Goal: Communication & Community: Answer question/provide support

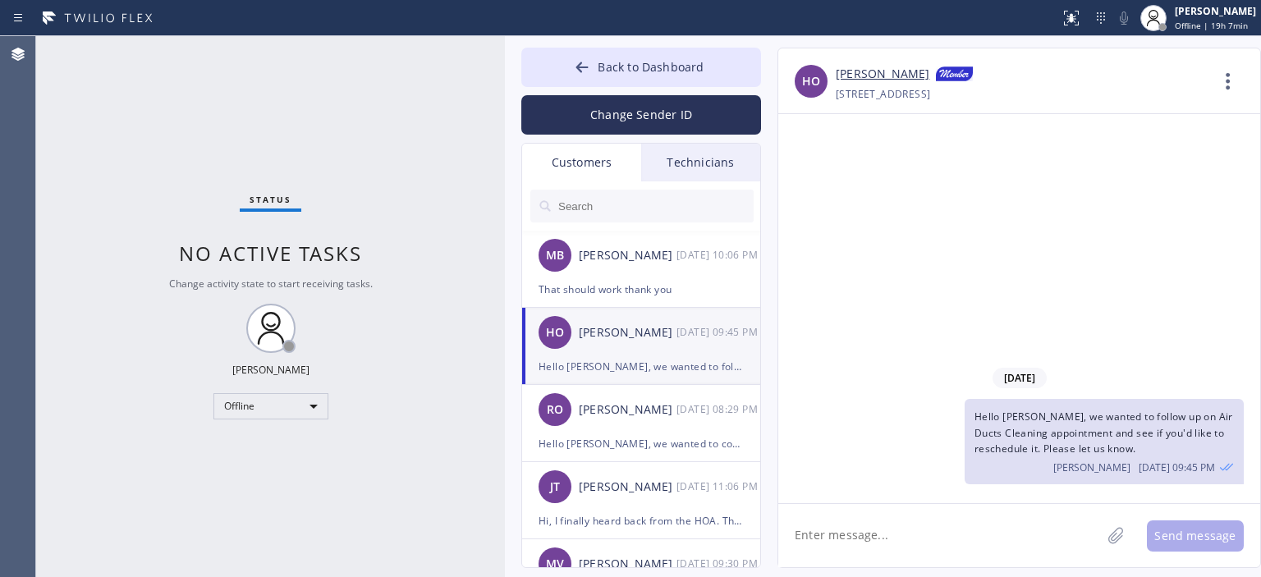
click at [608, 205] on input "text" at bounding box center [654, 206] width 197 height 33
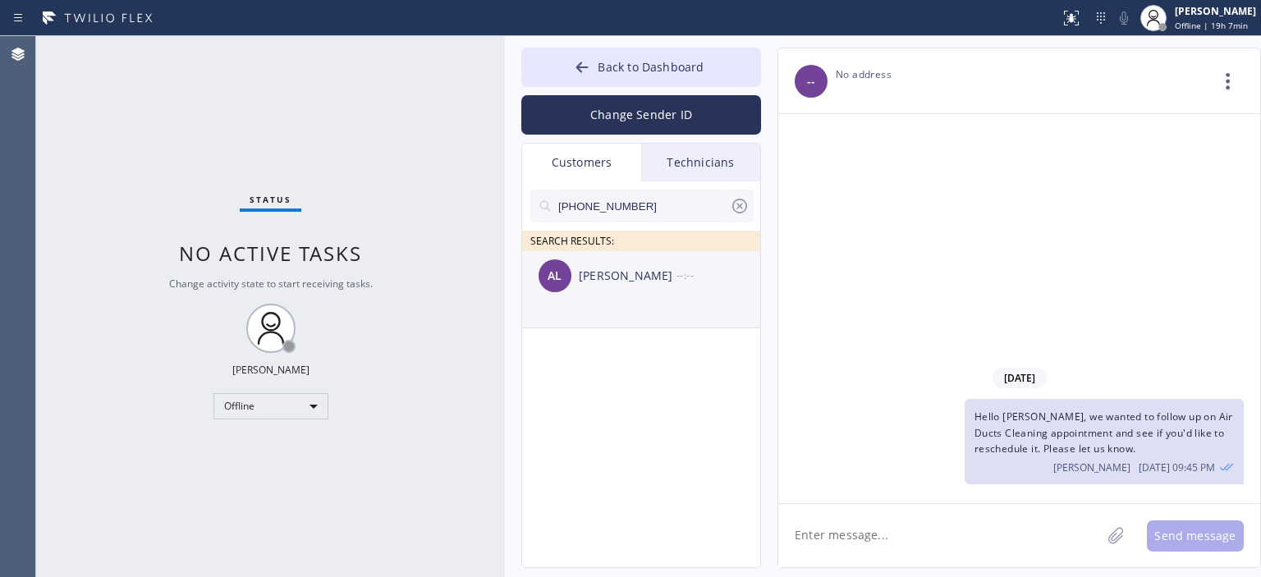
click at [630, 296] on div "AL [PERSON_NAME] --:--" at bounding box center [642, 275] width 240 height 49
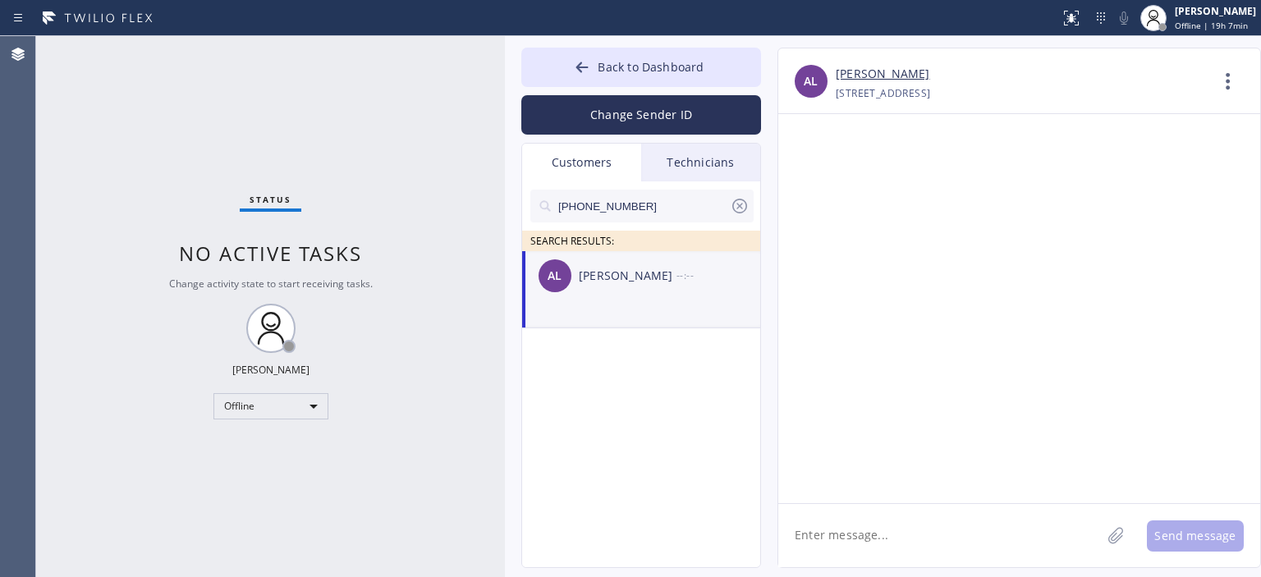
click at [897, 538] on textarea at bounding box center [939, 535] width 323 height 63
type textarea "Р"
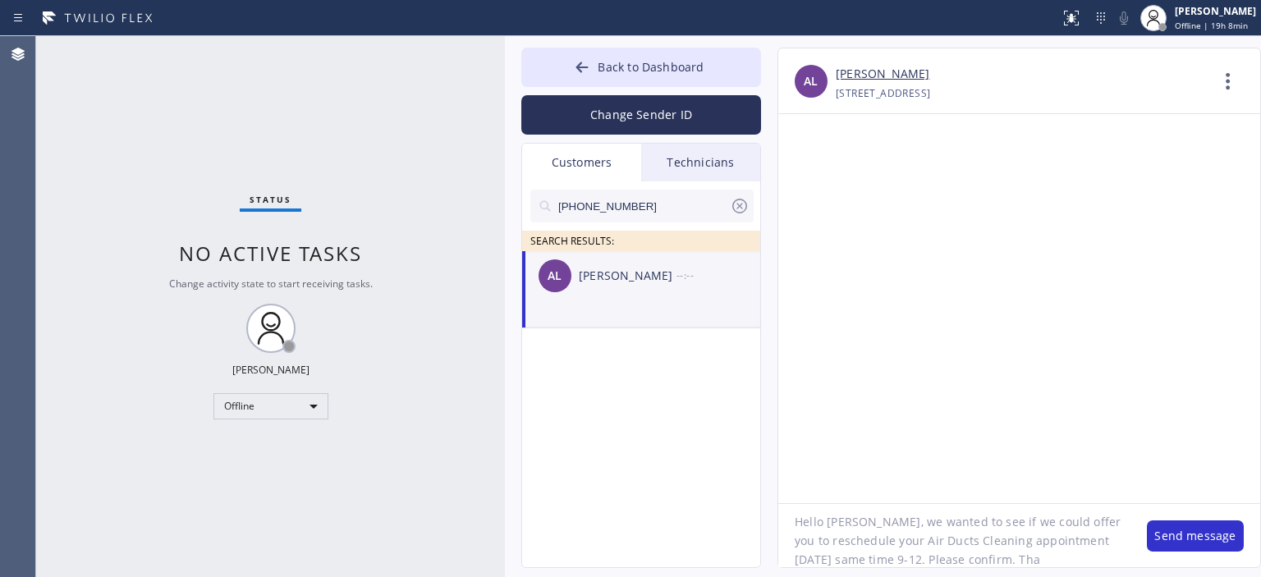
scroll to position [33, 0]
click at [964, 518] on textarea "Hello [PERSON_NAME], we wanted to see if we could offer you to reschedule your …" at bounding box center [954, 535] width 352 height 63
type textarea "Hello [PERSON_NAME], we wanted to see if we could offer you to reschedule your …"
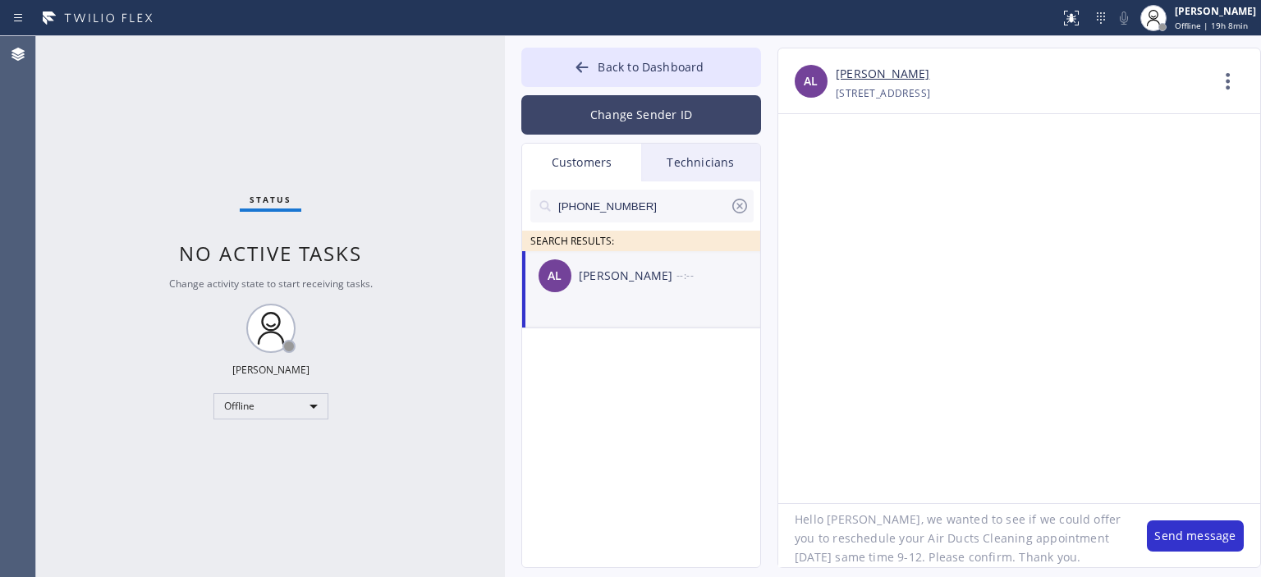
click at [641, 97] on button "Change Sender ID" at bounding box center [641, 114] width 240 height 39
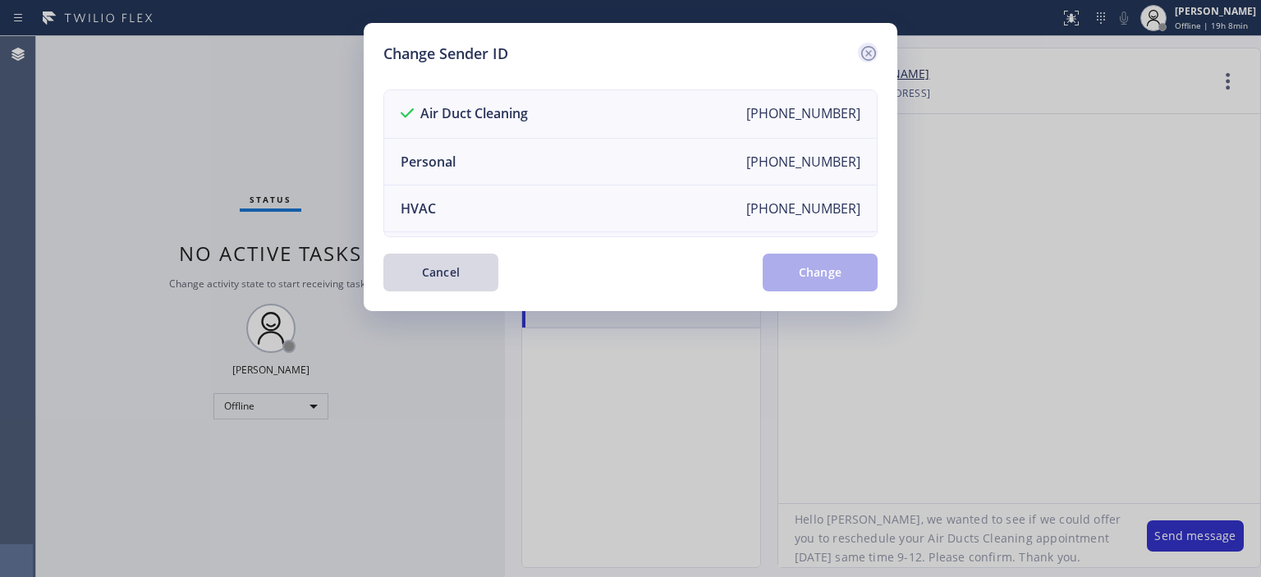
click at [876, 49] on icon at bounding box center [868, 53] width 20 height 20
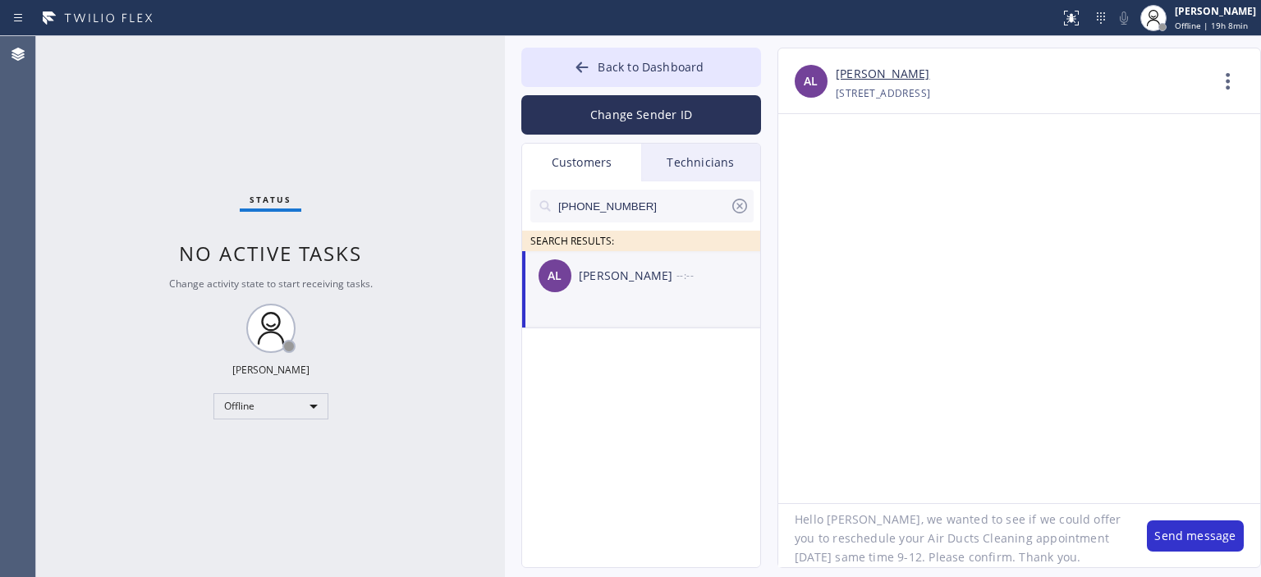
click at [913, 528] on textarea "Hello [PERSON_NAME], we wanted to see if we could offer you to reschedule your …" at bounding box center [954, 535] width 352 height 63
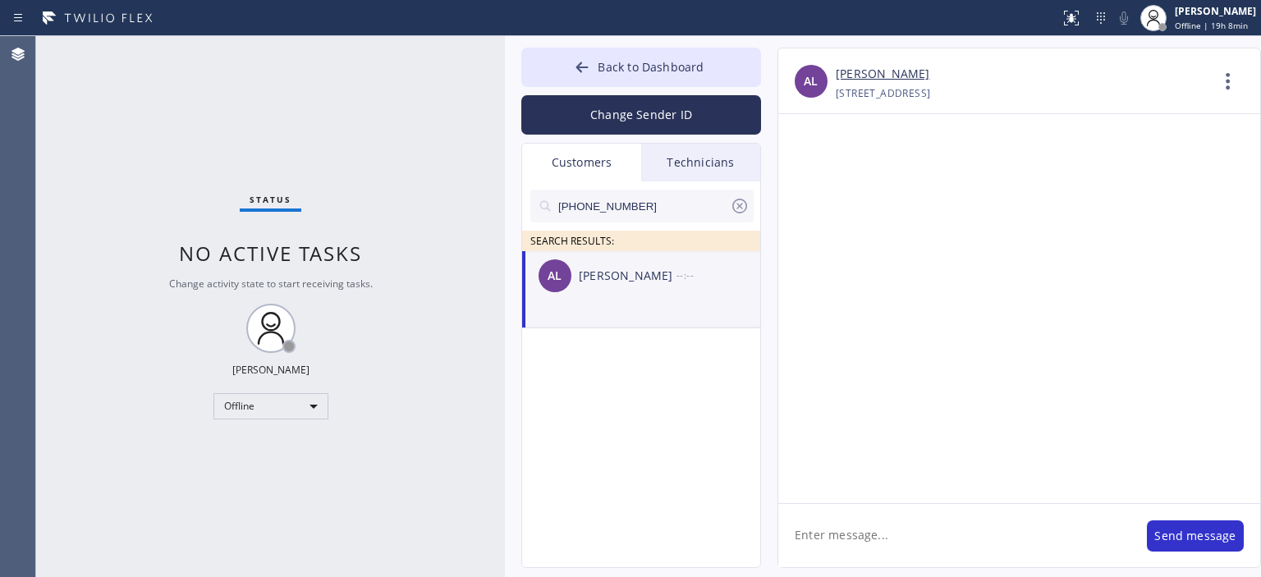
scroll to position [0, 0]
paste textarea "Hello [PERSON_NAME], we wanted to see if we could offer you to reschedule your …"
type textarea "Hello [PERSON_NAME], we wanted to see if we could offer you to reschedule your …"
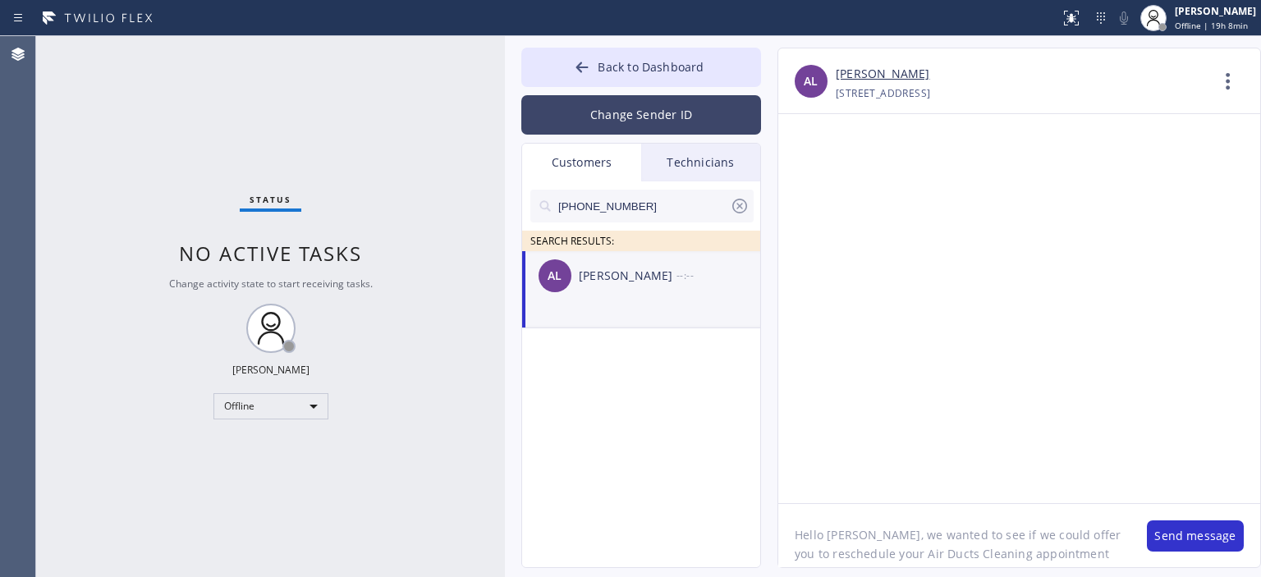
click at [631, 112] on button "Change Sender ID" at bounding box center [641, 114] width 240 height 39
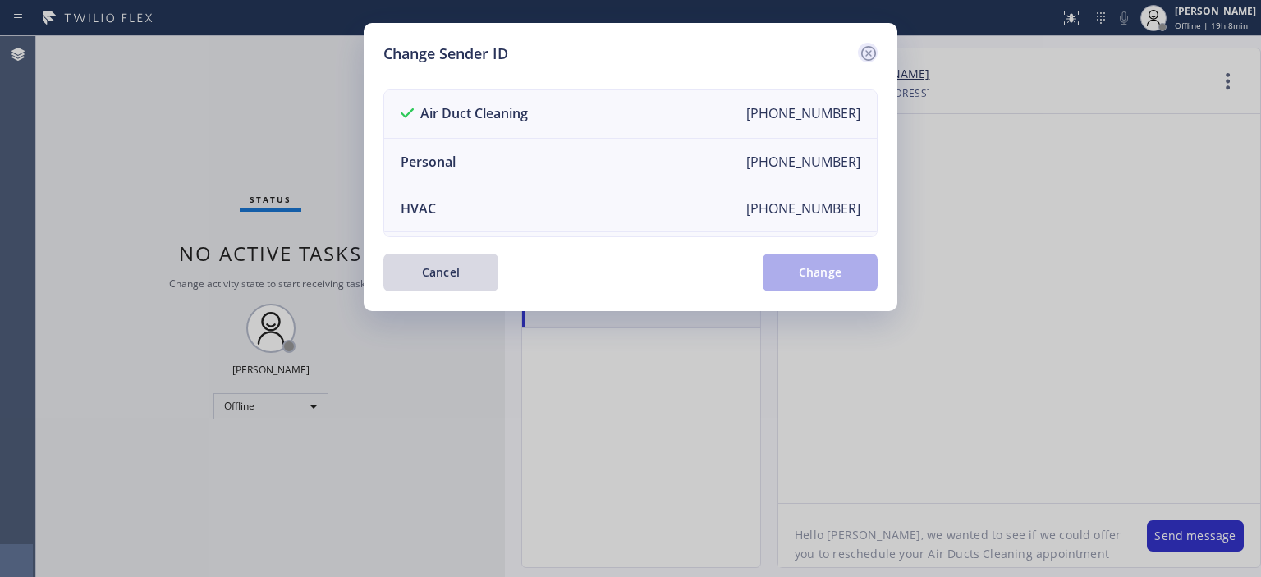
click at [869, 48] on icon at bounding box center [868, 53] width 20 height 20
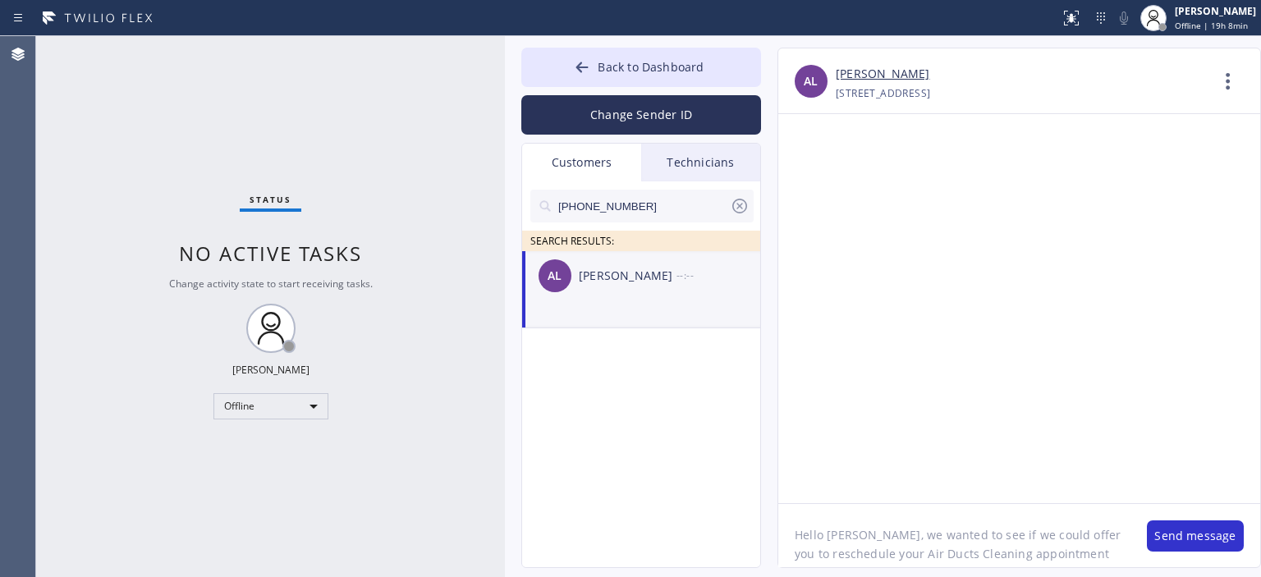
click at [1015, 545] on textarea "Hello [PERSON_NAME], we wanted to see if we could offer you to reschedule your …" at bounding box center [954, 535] width 352 height 63
click at [952, 554] on textarea "Hello [PERSON_NAME], we wanted to see if we could offer you to reschedule your …" at bounding box center [954, 535] width 352 height 63
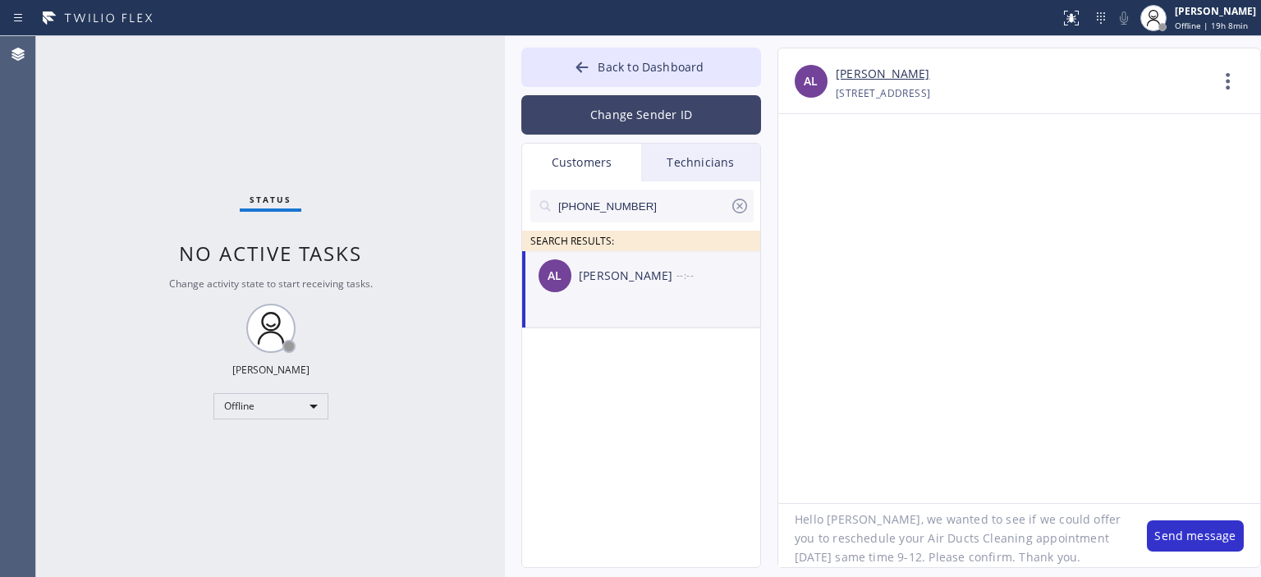
click at [632, 117] on button "Change Sender ID" at bounding box center [641, 114] width 240 height 39
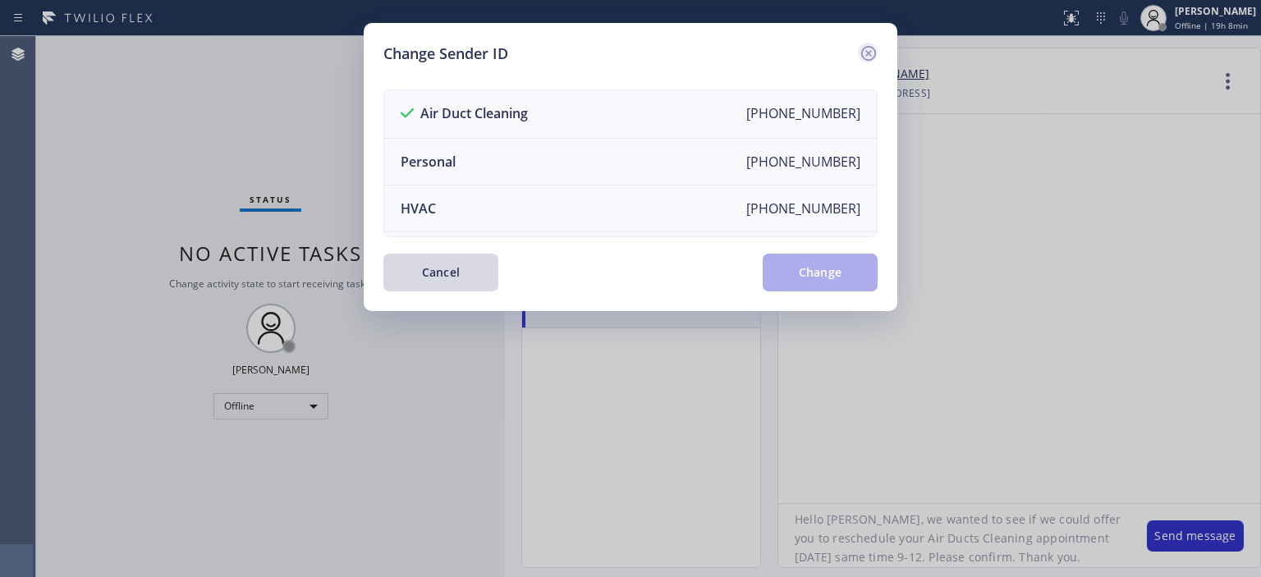
click at [861, 48] on icon at bounding box center [868, 53] width 20 height 20
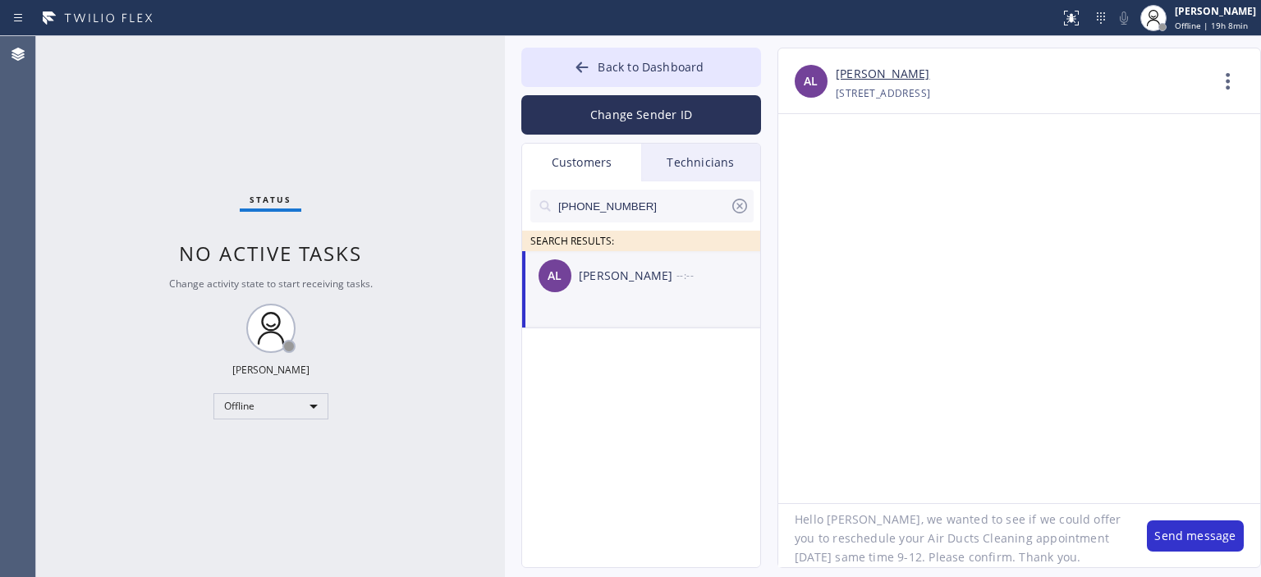
click at [952, 554] on textarea "Hello [PERSON_NAME], we wanted to see if we could offer you to reschedule your …" at bounding box center [954, 535] width 352 height 63
click at [1202, 521] on button "Send message" at bounding box center [1194, 535] width 97 height 31
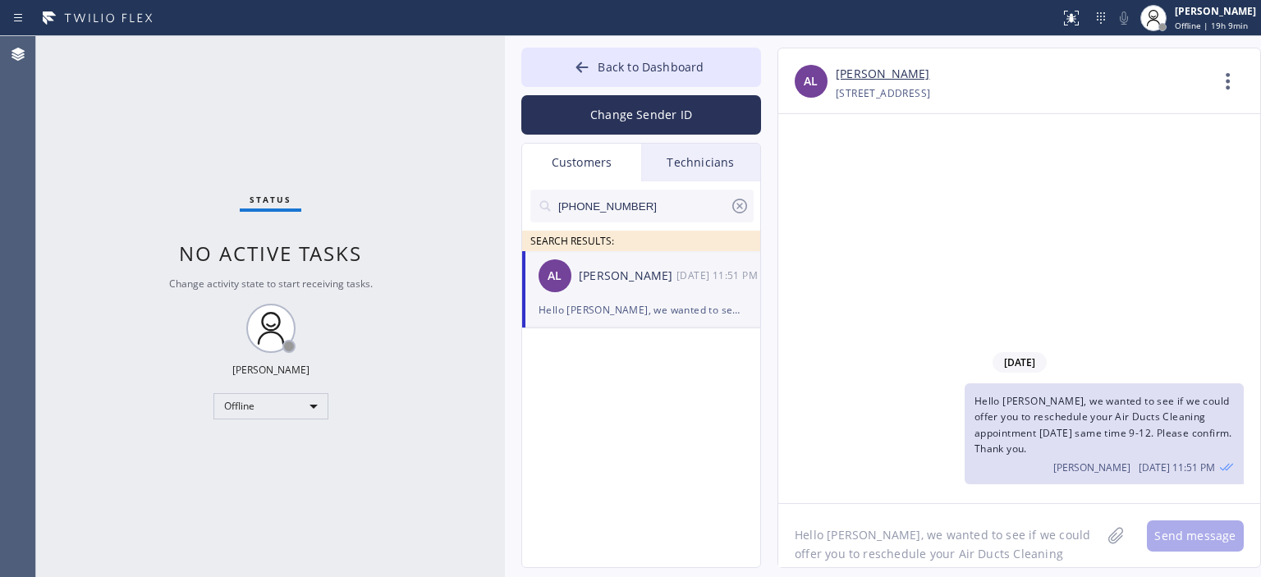
click at [742, 206] on icon at bounding box center [740, 206] width 20 height 20
click at [663, 214] on input "text" at bounding box center [654, 206] width 197 height 33
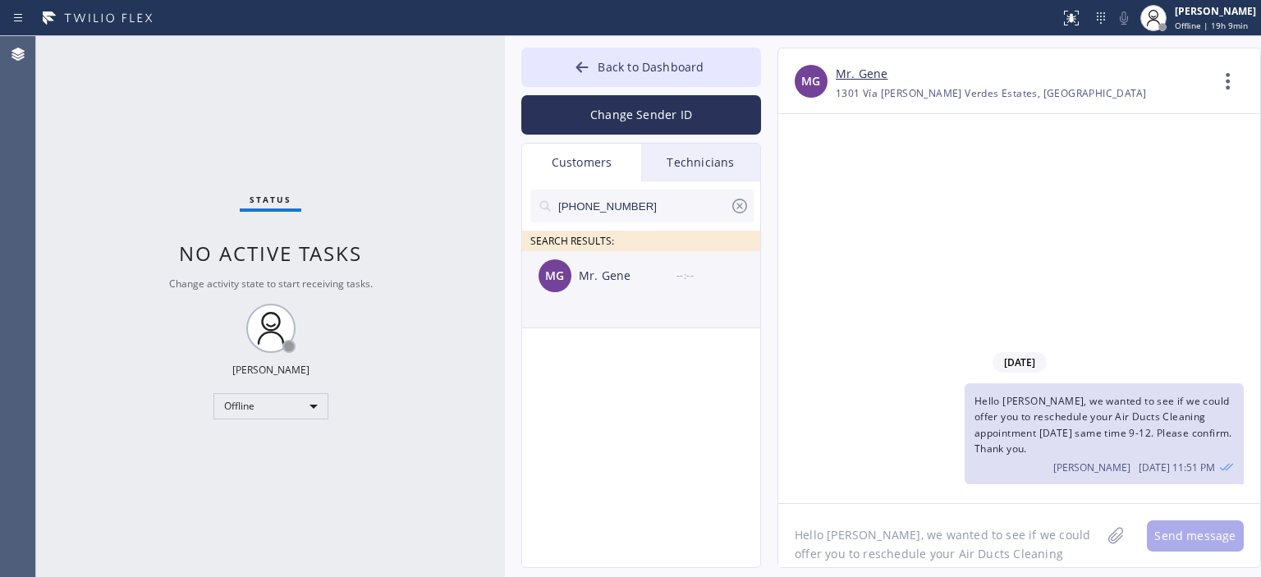
click at [663, 272] on div "Mr. Gene" at bounding box center [628, 276] width 98 height 19
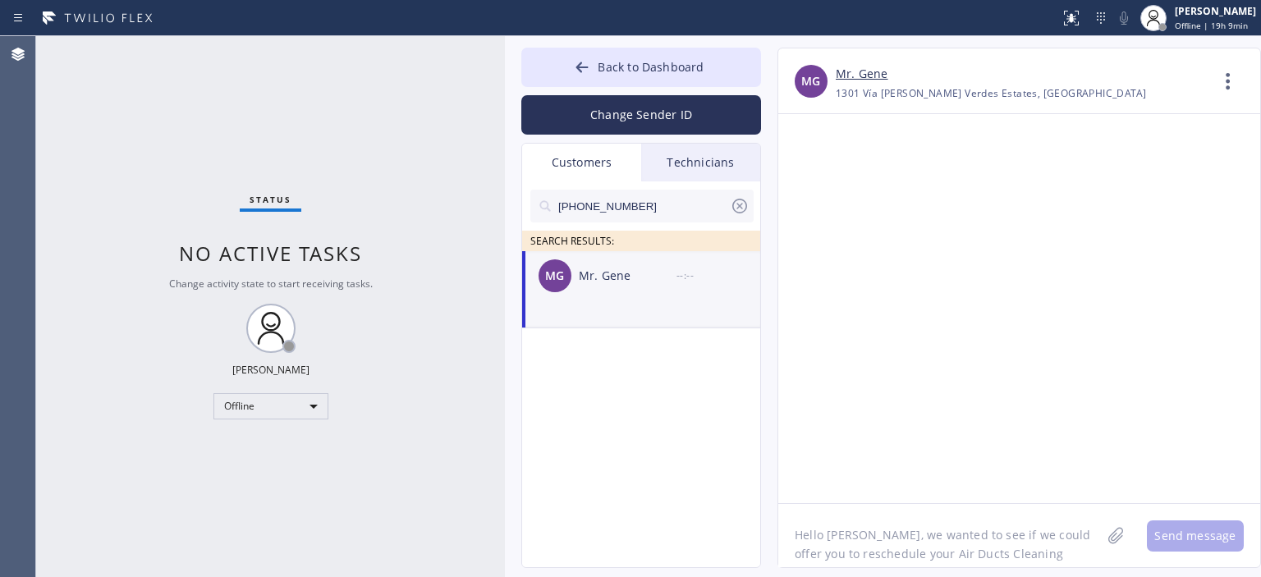
click at [865, 542] on textarea "Hello [PERSON_NAME], we wanted to see if we could offer you to reschedule your …" at bounding box center [939, 535] width 323 height 63
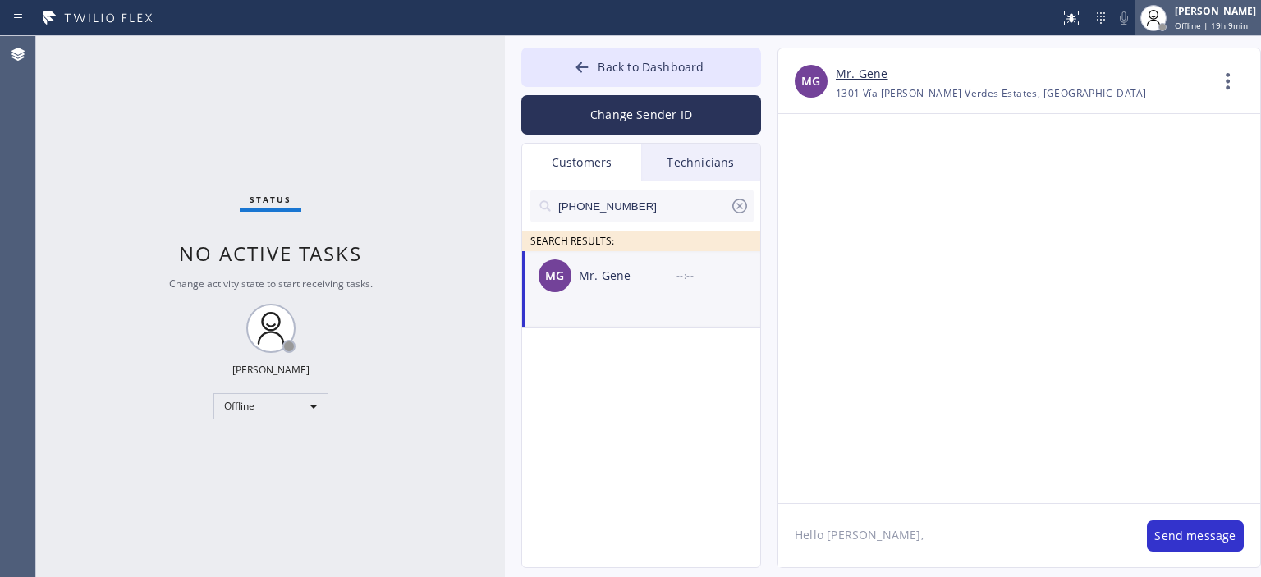
type textarea "Hello [PERSON_NAME],"
click at [827, 531] on textarea "Hello [PERSON_NAME]," at bounding box center [954, 535] width 352 height 63
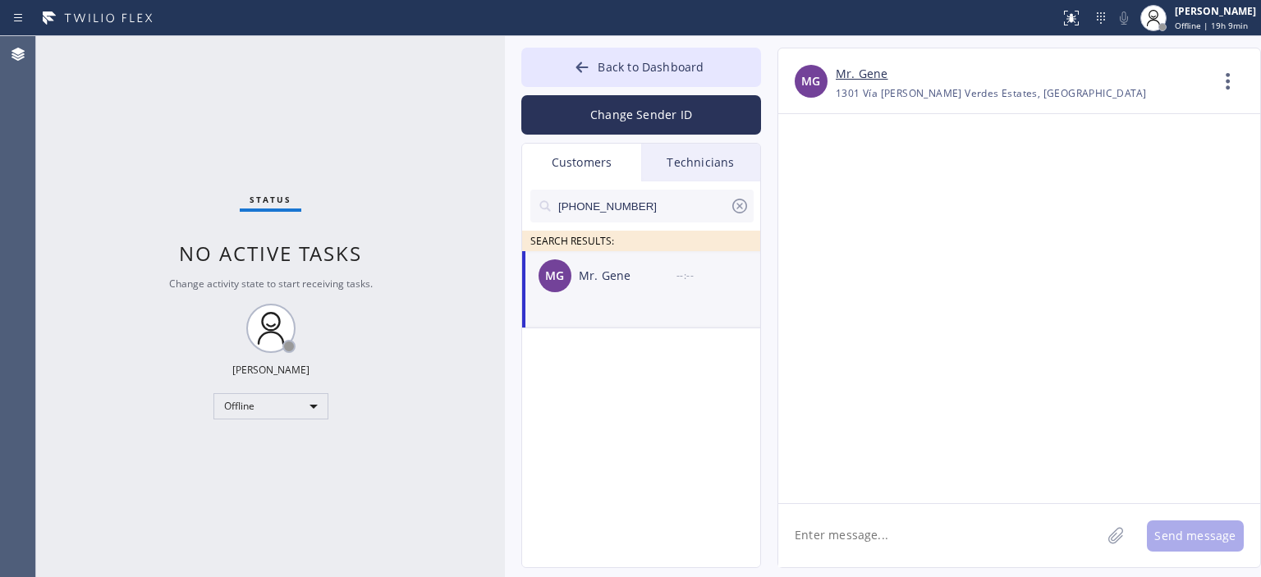
paste textarea "Hello [PERSON_NAME], we wanted to see if we could offer you to reschedule your …"
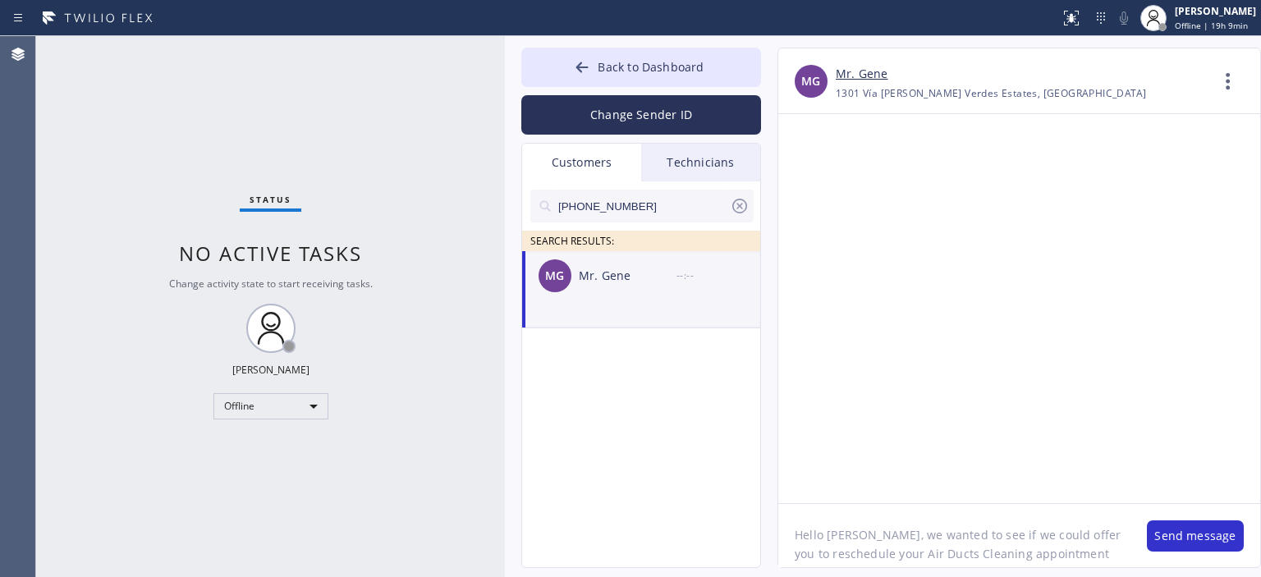
click at [854, 538] on textarea "Hello [PERSON_NAME], we wanted to see if we could offer you to reschedule your …" at bounding box center [954, 535] width 352 height 63
click at [986, 528] on textarea "Hello [PERSON_NAME], we wanted to see if we could offer you to reschedule your …" at bounding box center [954, 535] width 352 height 63
click at [1002, 539] on textarea "Hello [PERSON_NAME], we wanted to see if we could offer you to reschedule your …" at bounding box center [954, 535] width 352 height 63
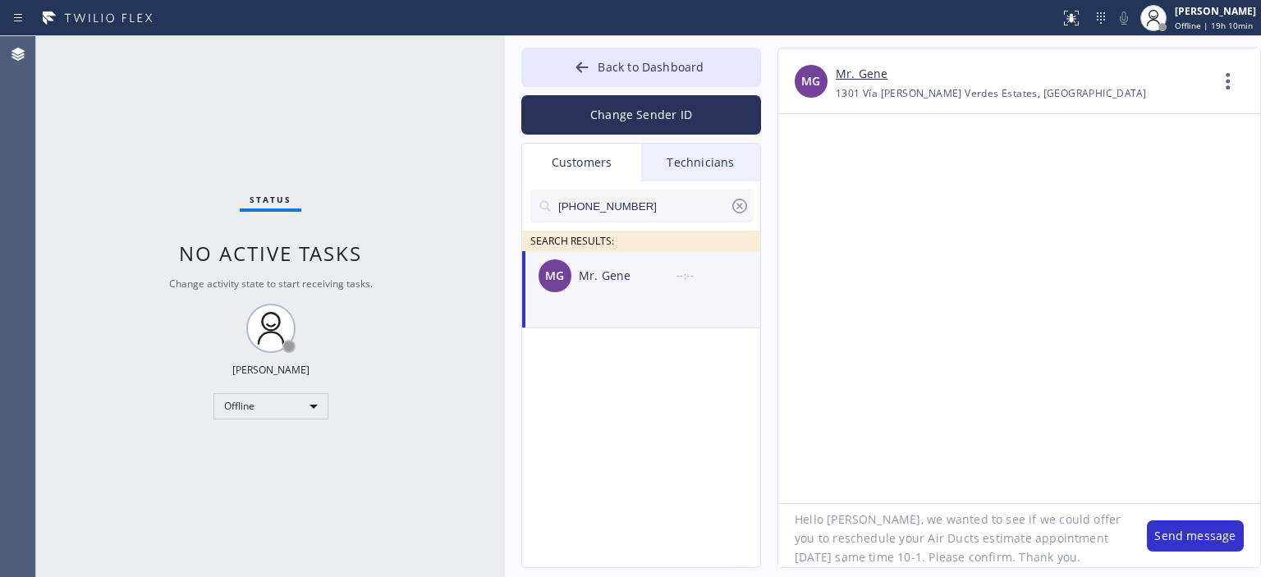
drag, startPoint x: 995, startPoint y: 542, endPoint x: 1046, endPoint y: 572, distance: 59.3
click at [995, 542] on textarea "Hello [PERSON_NAME], we wanted to see if we could offer you to reschedule your …" at bounding box center [954, 535] width 352 height 63
type textarea "Hello [PERSON_NAME], we wanted to see if we could offer you to reschedule your …"
click at [1174, 538] on button "Send message" at bounding box center [1194, 535] width 97 height 31
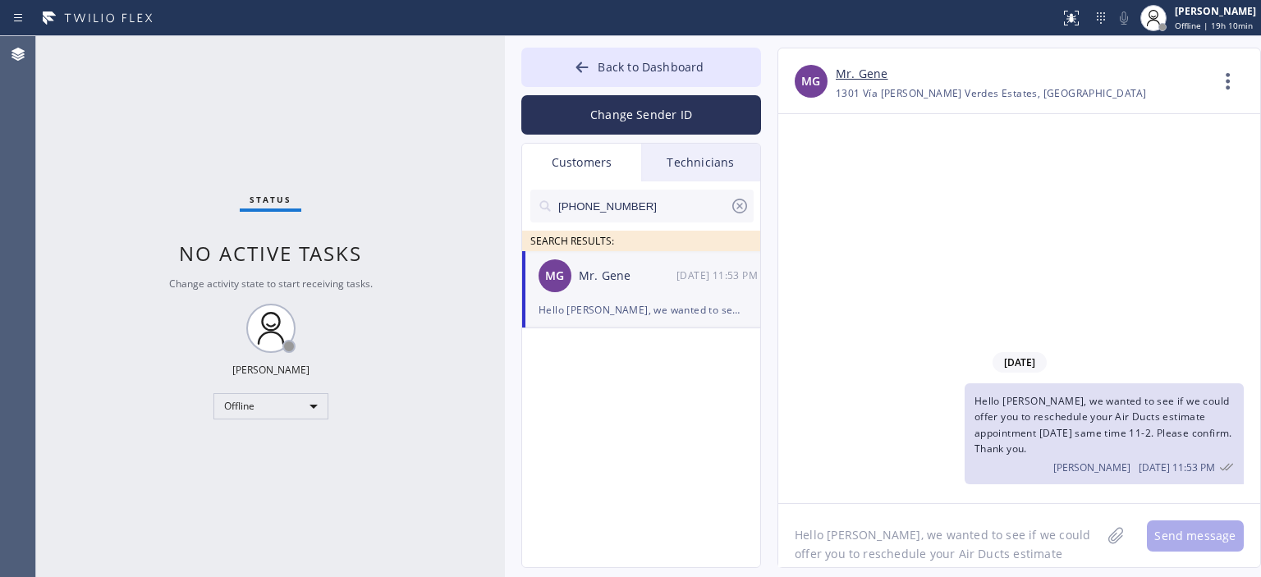
click at [740, 203] on icon at bounding box center [740, 206] width 20 height 20
click at [663, 211] on input "text" at bounding box center [654, 206] width 197 height 33
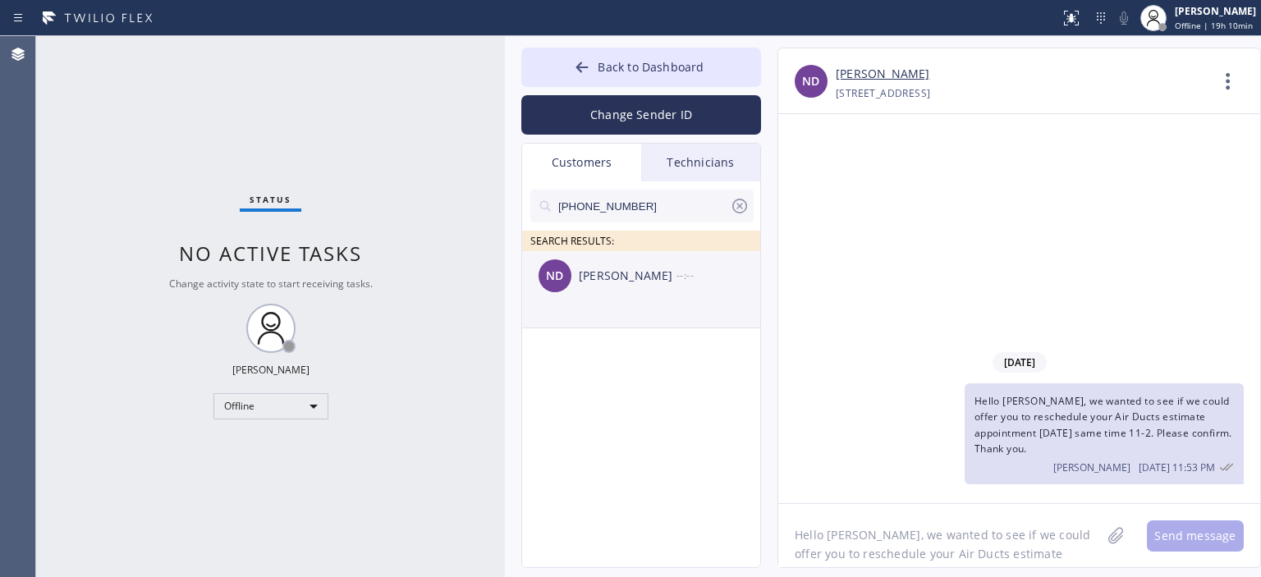
click at [631, 274] on div "[PERSON_NAME]" at bounding box center [628, 276] width 98 height 19
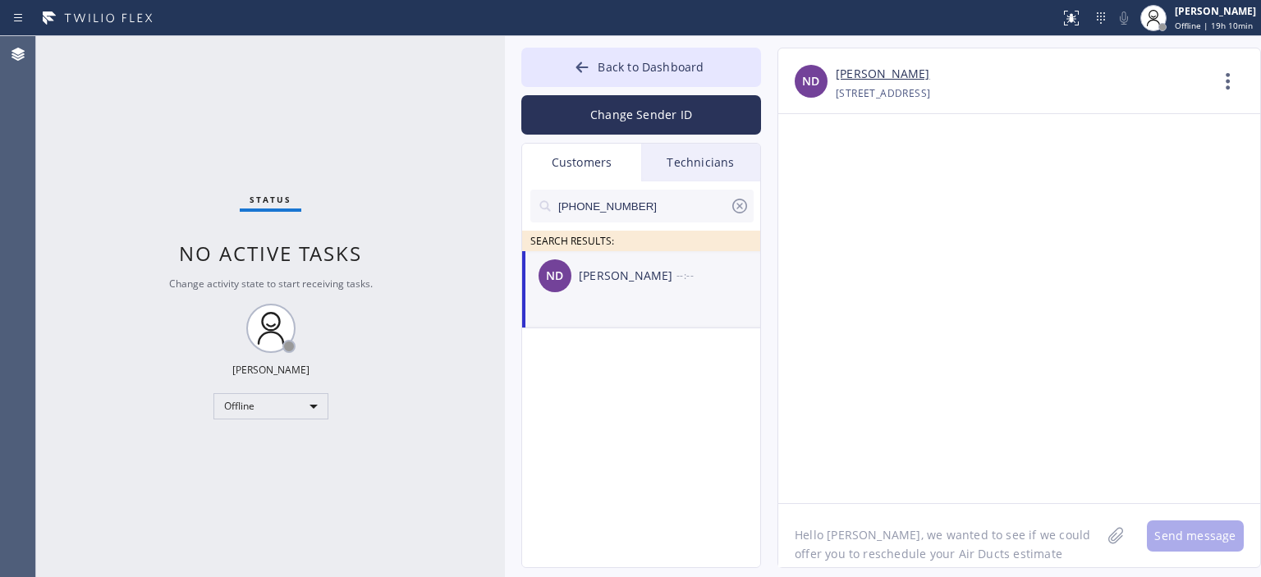
click at [914, 536] on textarea "Hello [PERSON_NAME], we wanted to see if we could offer you to reschedule your …" at bounding box center [939, 535] width 323 height 63
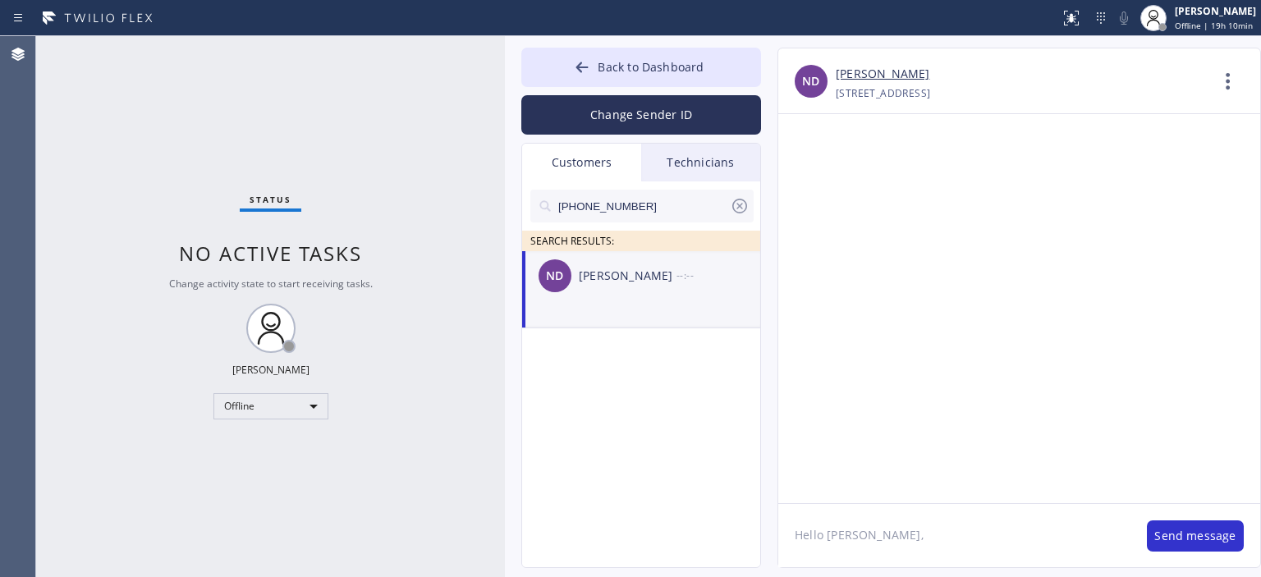
type textarea "Hello [PERSON_NAME],"
click at [880, 551] on textarea "Hello [PERSON_NAME]," at bounding box center [954, 535] width 352 height 63
click at [878, 551] on textarea "Hello [PERSON_NAME]," at bounding box center [954, 535] width 352 height 63
paste textarea "Hello [PERSON_NAME], we wanted to see if we could offer you to reschedule your …"
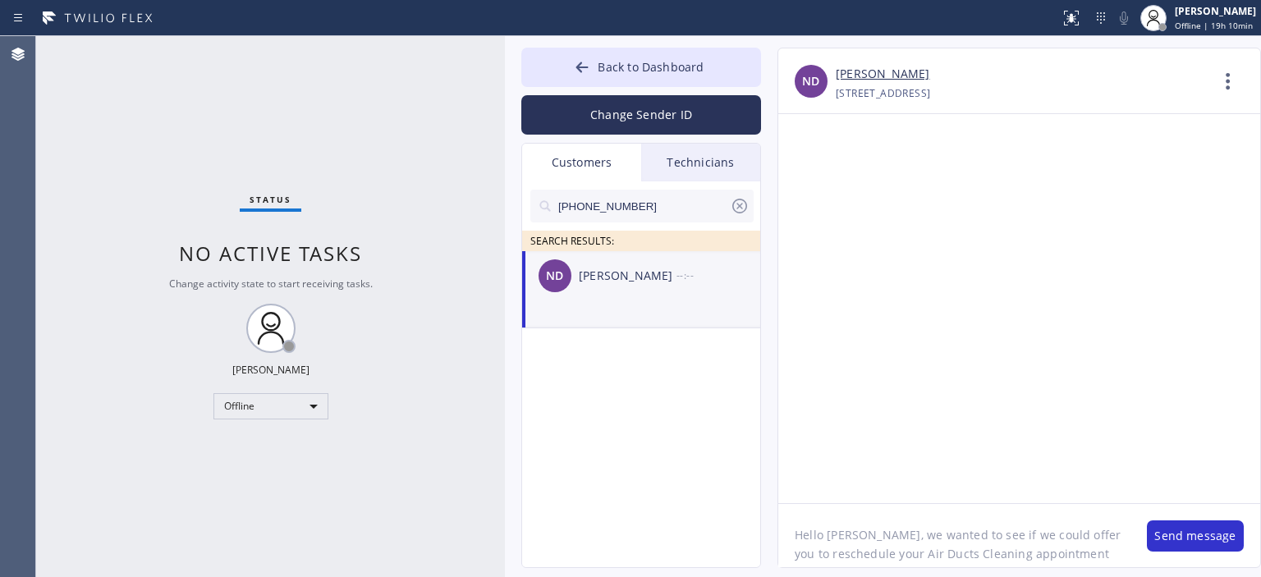
click at [853, 537] on textarea "Hello [PERSON_NAME], we wanted to see if we could offer you to reschedule your …" at bounding box center [954, 535] width 352 height 63
drag, startPoint x: 888, startPoint y: 521, endPoint x: 985, endPoint y: 519, distance: 96.9
click at [985, 519] on textarea "Hello [PERSON_NAME], we wanted to see if we could offer you to reschedule your …" at bounding box center [954, 535] width 352 height 63
click at [998, 543] on textarea "Hello [PERSON_NAME], we wanted to see if we could offer you to reschedule your …" at bounding box center [954, 535] width 352 height 63
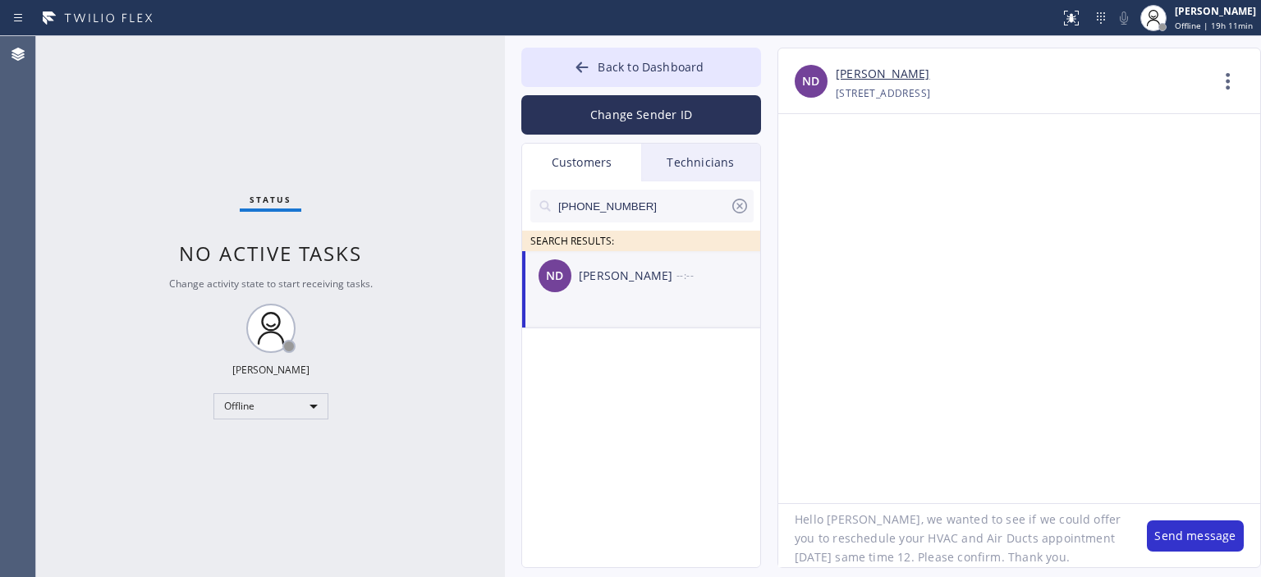
click at [991, 540] on textarea "Hello [PERSON_NAME], we wanted to see if we could offer you to reschedule your …" at bounding box center [954, 535] width 352 height 63
click at [876, 557] on textarea "Hello [PERSON_NAME], we wanted to see if we could offer you to reschedule your …" at bounding box center [954, 535] width 352 height 63
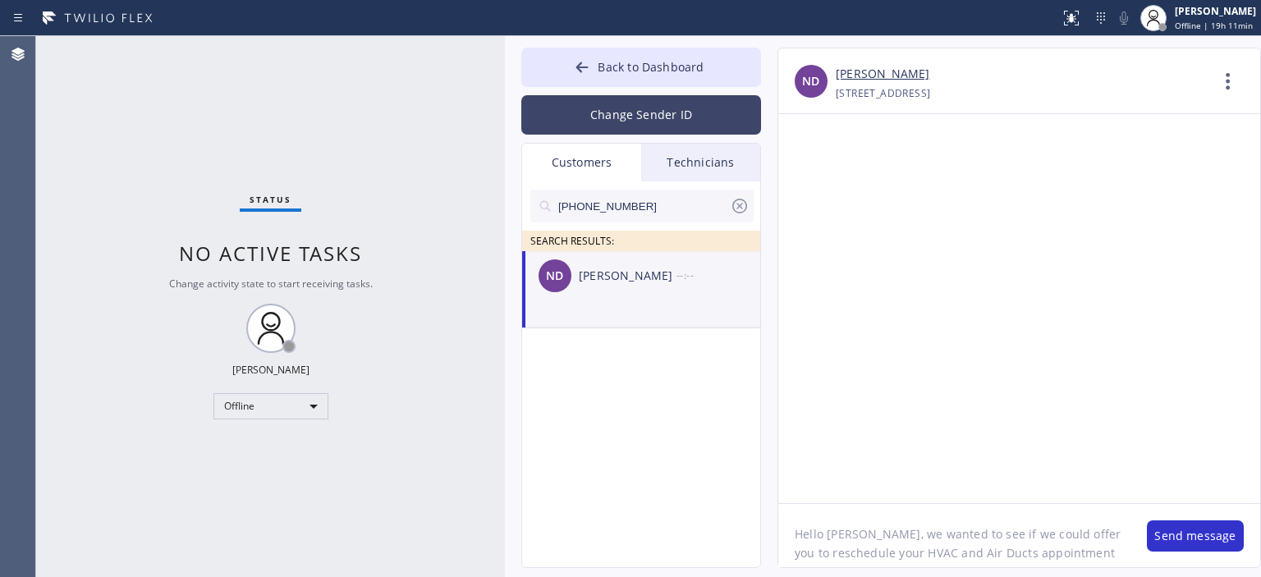
type textarea "Hello [PERSON_NAME], we wanted to see if we could offer you to reschedule your …"
click at [620, 108] on button "Change Sender ID" at bounding box center [641, 114] width 240 height 39
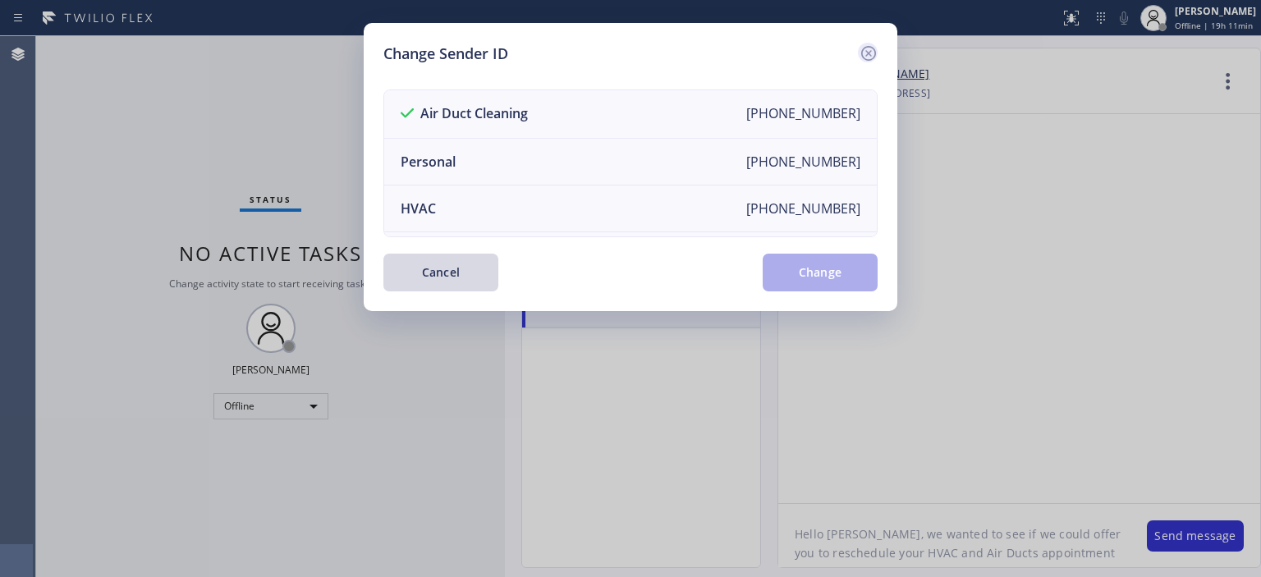
click at [858, 48] on div at bounding box center [868, 53] width 20 height 20
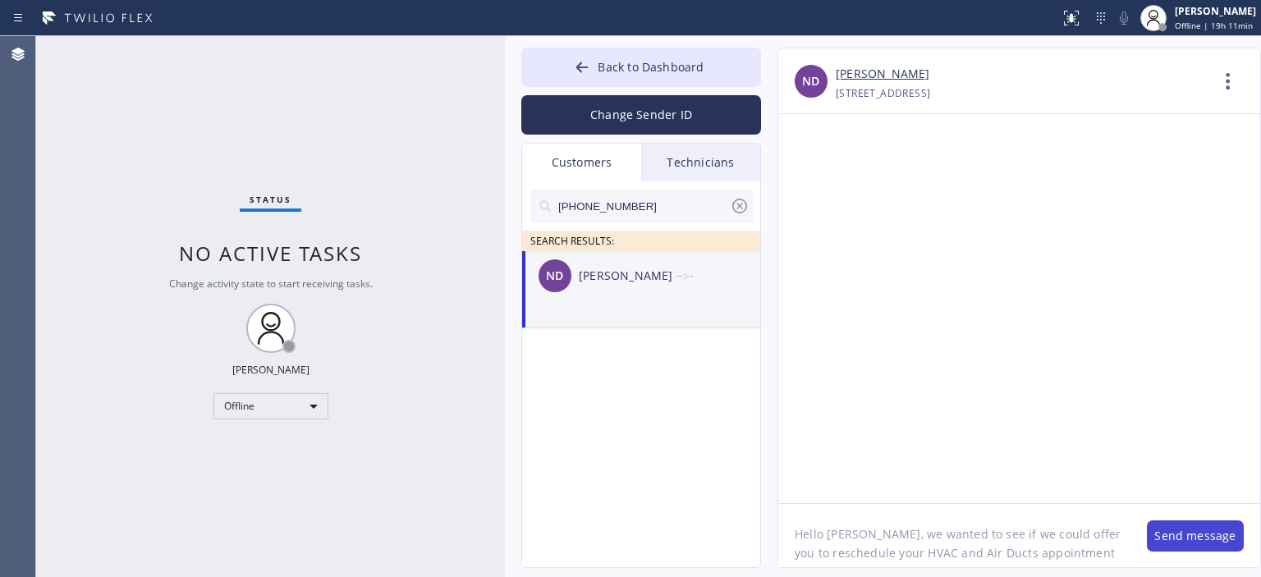
click at [1178, 531] on button "Send message" at bounding box center [1194, 535] width 97 height 31
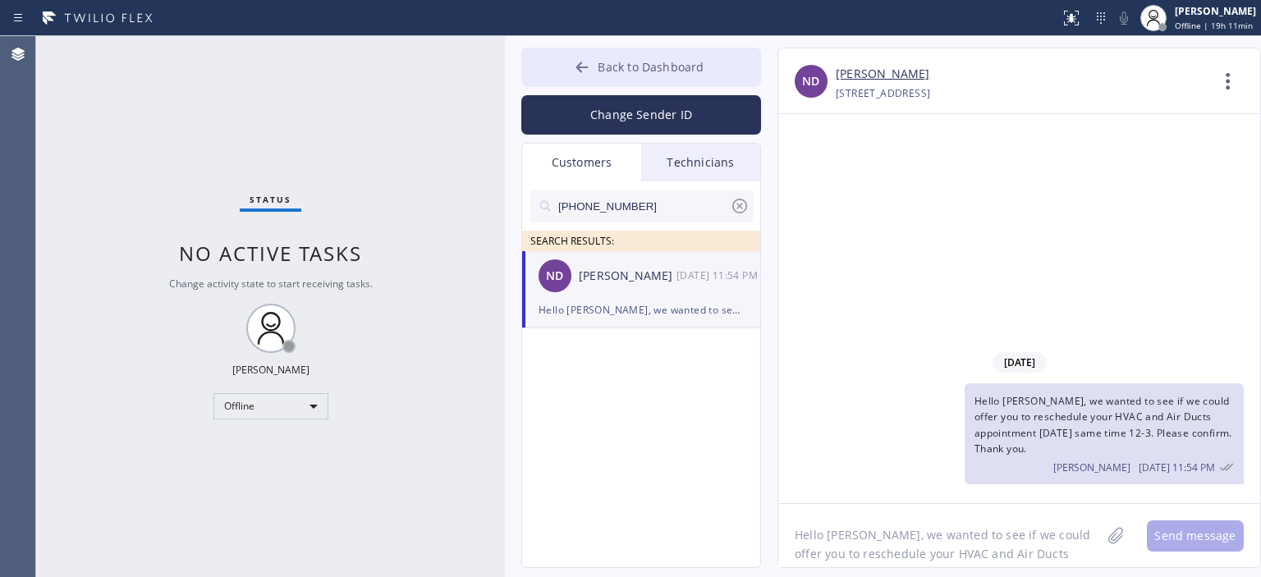
click at [561, 57] on button "Back to Dashboard" at bounding box center [641, 67] width 240 height 39
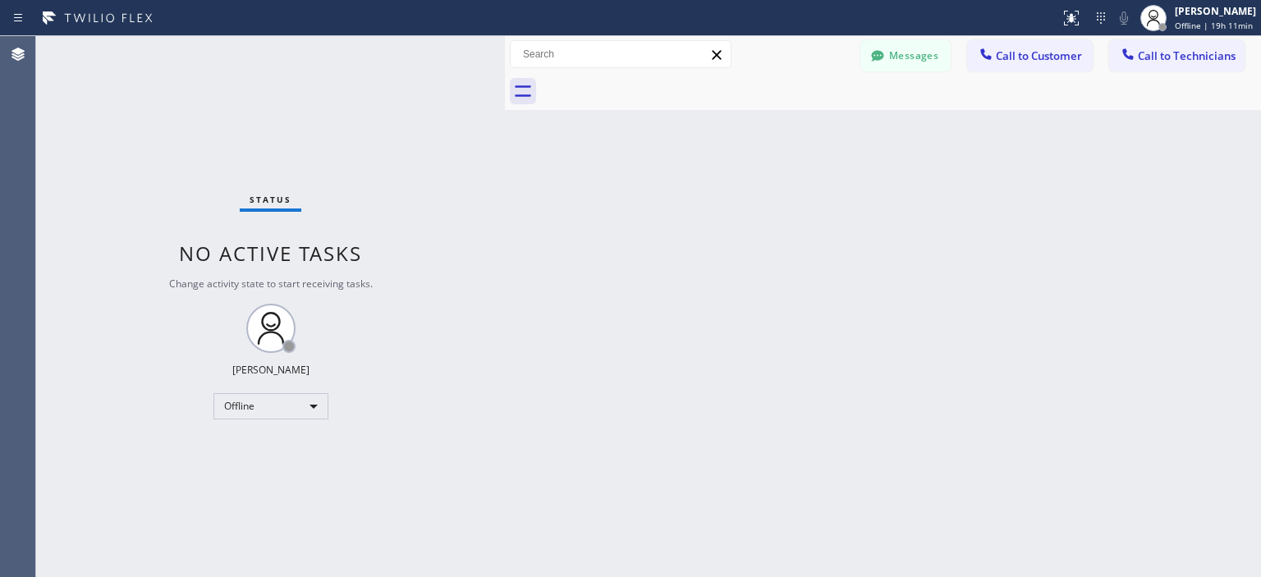
click at [40, 196] on div "Status No active tasks Change activity state to start receiving tasks. [PERSON_…" at bounding box center [270, 306] width 469 height 541
click at [1085, 185] on div "Back to Dashboard Change Sender ID Customers Technicians [PHONE_NUMBER] SEARCH …" at bounding box center [883, 306] width 756 height 541
click at [895, 61] on button "Messages" at bounding box center [905, 55] width 90 height 31
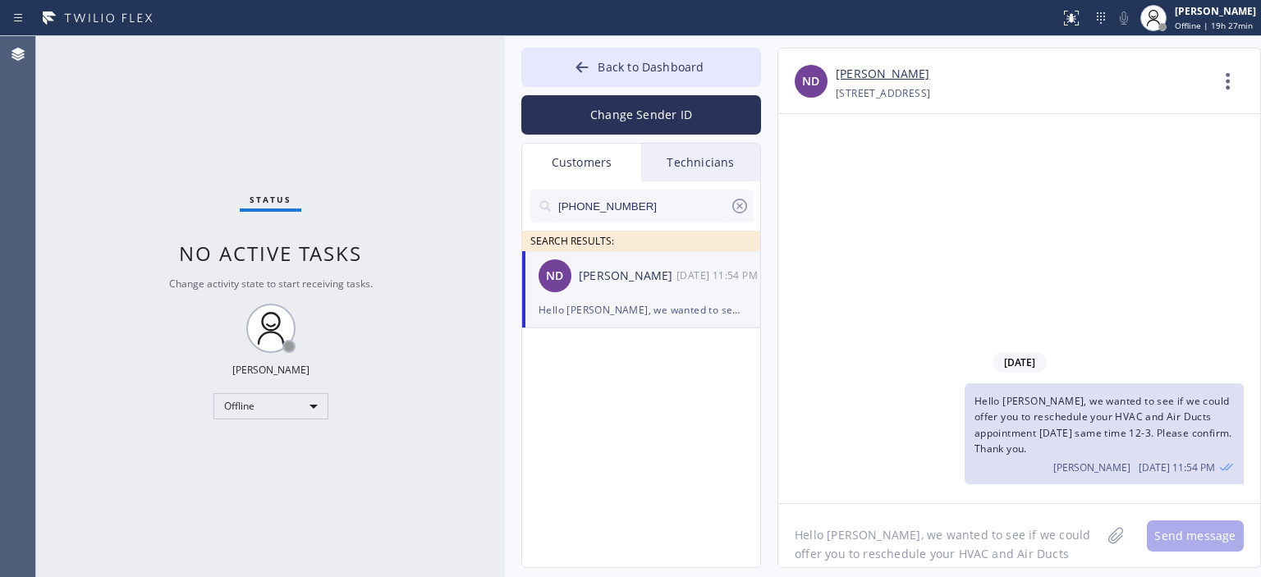
click at [742, 204] on icon at bounding box center [739, 206] width 15 height 15
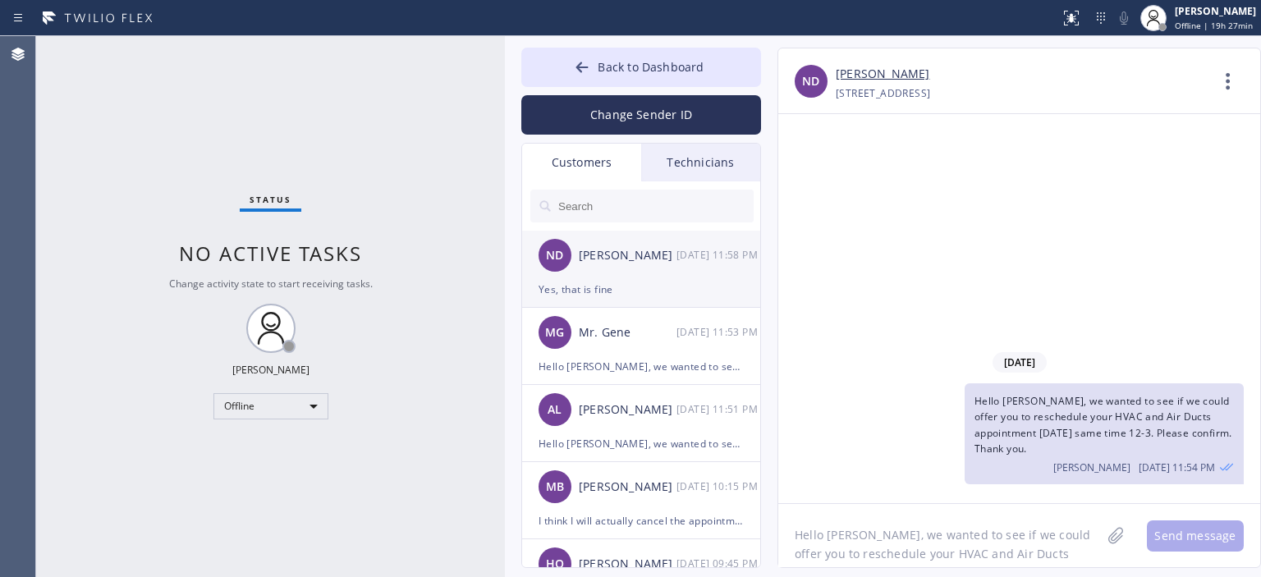
click at [693, 274] on div "ND [PERSON_NAME] [DATE] 11:58 PM" at bounding box center [642, 255] width 240 height 49
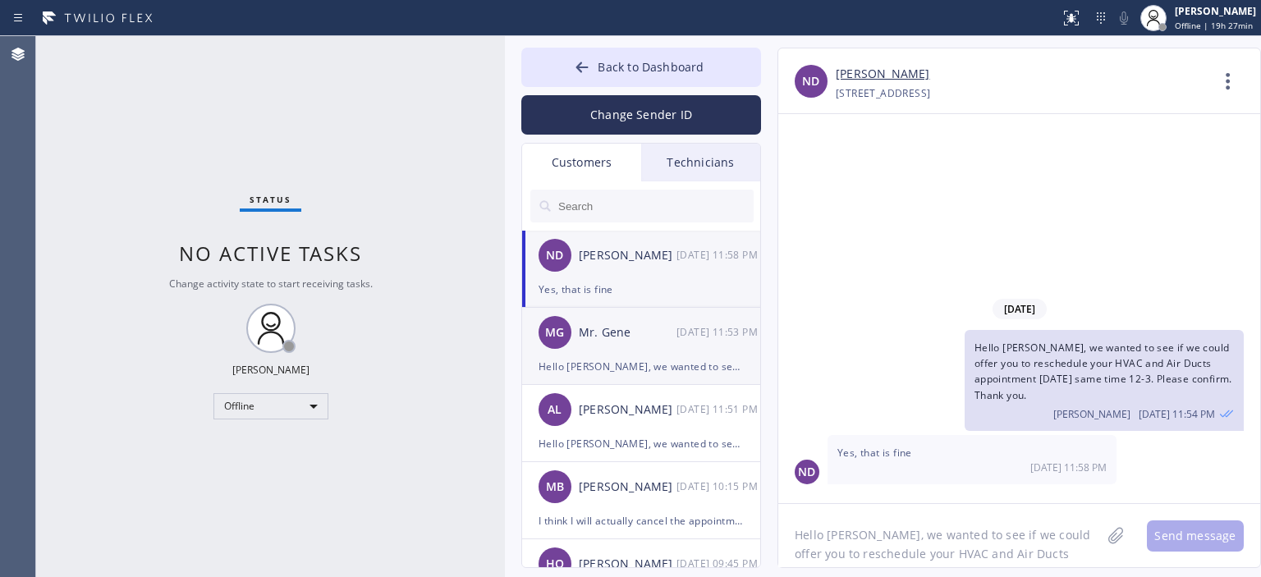
click at [671, 338] on div "Mr. Gene" at bounding box center [628, 332] width 98 height 19
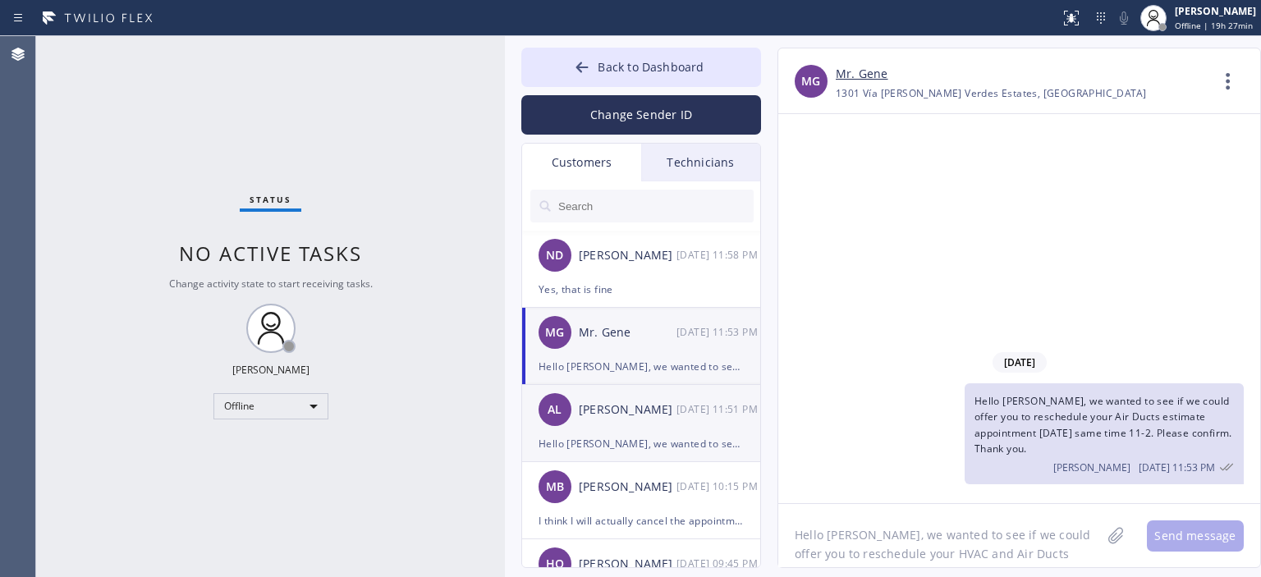
click at [658, 413] on div "[PERSON_NAME]" at bounding box center [628, 409] width 98 height 19
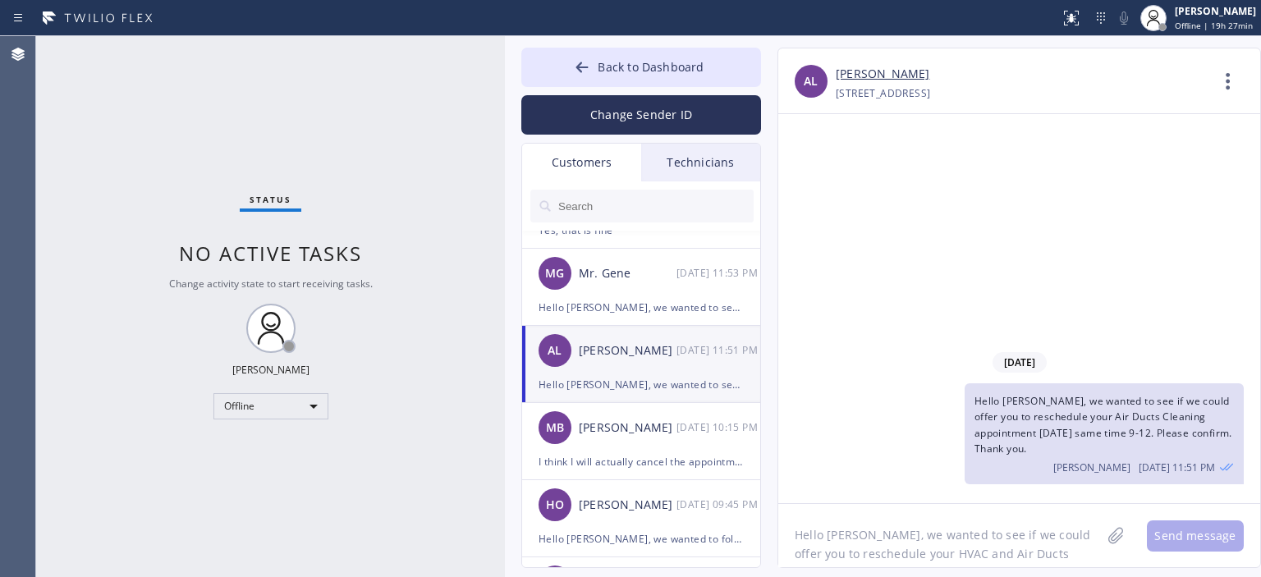
scroll to position [74, 0]
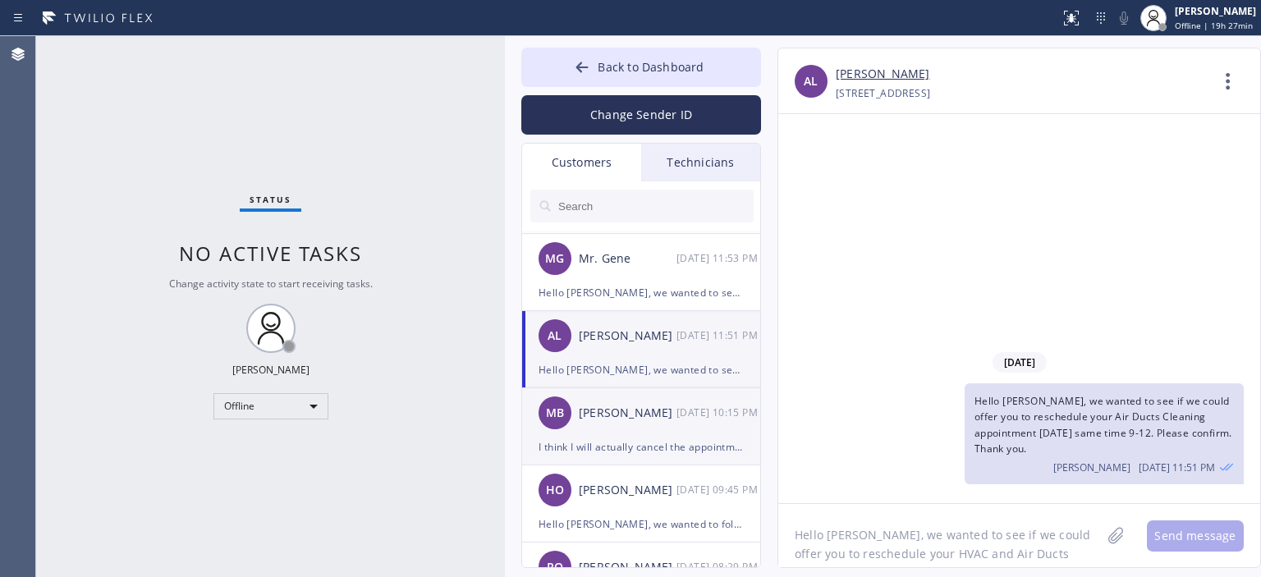
click at [677, 432] on div "MB [PERSON_NAME] [DATE] 10:15 PM" at bounding box center [642, 412] width 240 height 49
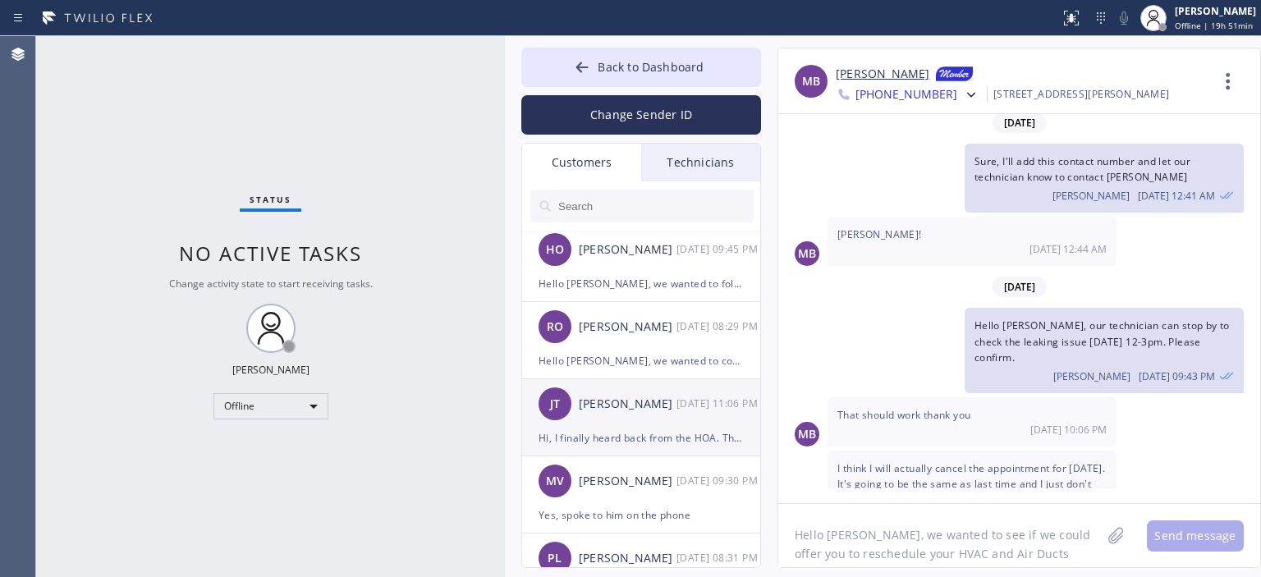
scroll to position [313, 0]
click at [651, 405] on div "[PERSON_NAME]" at bounding box center [628, 405] width 98 height 19
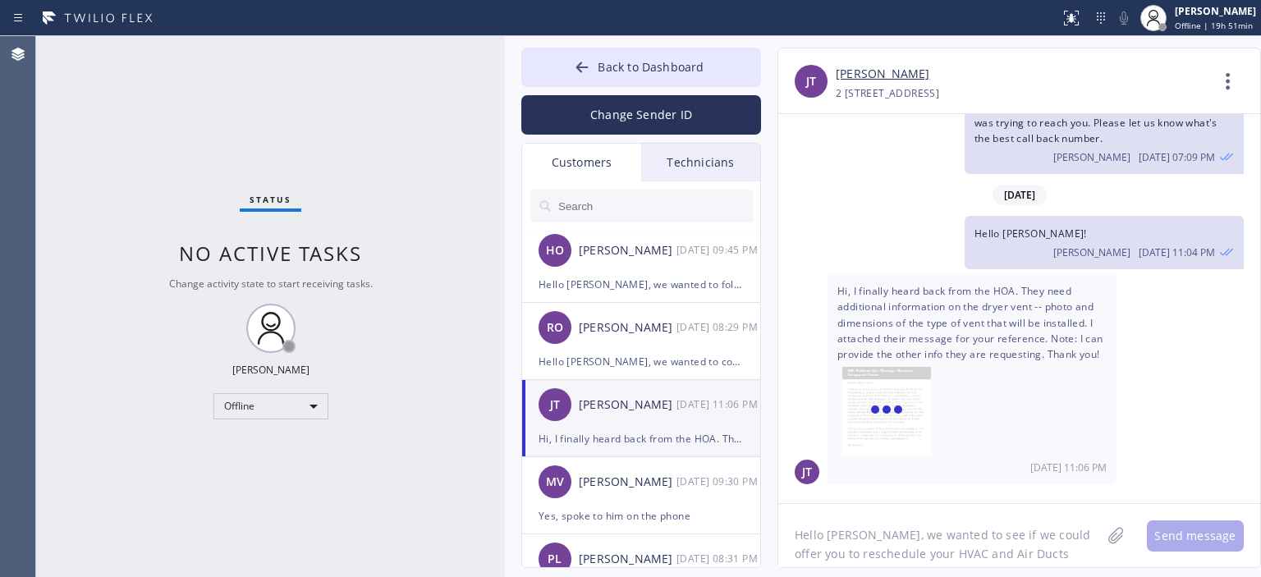
scroll to position [634, 0]
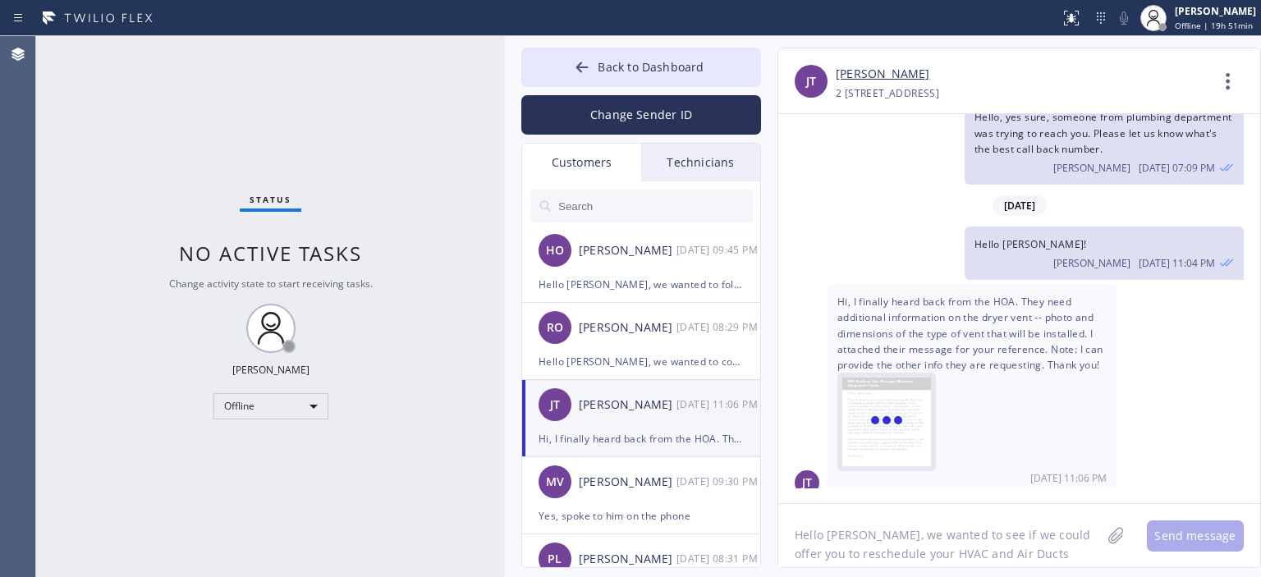
click at [925, 423] on img at bounding box center [886, 426] width 89 height 98
click at [899, 75] on link "[PERSON_NAME]" at bounding box center [882, 74] width 94 height 19
click at [913, 423] on img at bounding box center [886, 426] width 89 height 98
click at [62, 253] on div "Status No active tasks Change activity state to start receiving tasks. [PERSON_…" at bounding box center [270, 306] width 469 height 541
click at [64, 168] on div "Status No active tasks Change activity state to start receiving tasks. [PERSON_…" at bounding box center [270, 306] width 469 height 541
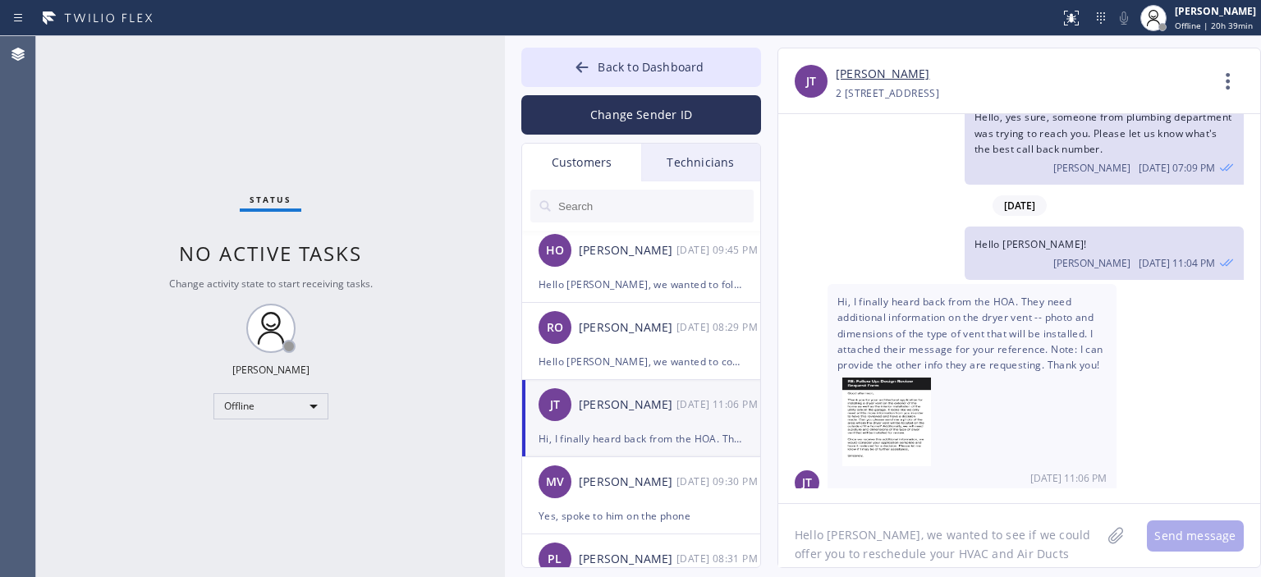
drag, startPoint x: 383, startPoint y: 204, endPoint x: 423, endPoint y: 226, distance: 45.2
click at [383, 204] on div "Status No active tasks Change activity state to start receiving tasks. [PERSON_…" at bounding box center [270, 306] width 469 height 541
drag, startPoint x: 72, startPoint y: 81, endPoint x: 58, endPoint y: 14, distance: 68.7
click at [72, 78] on div "Status No active tasks Change activity state to start receiving tasks. [PERSON_…" at bounding box center [270, 306] width 469 height 541
click at [584, 65] on icon at bounding box center [582, 67] width 16 height 16
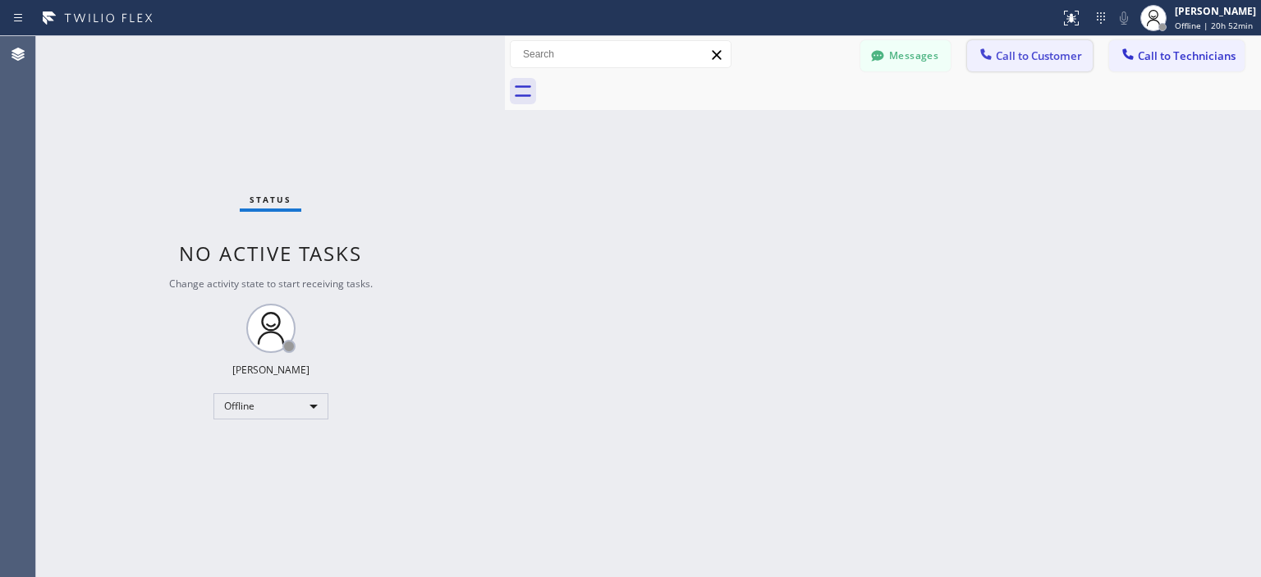
click at [1060, 55] on span "Call to Customer" at bounding box center [1038, 55] width 86 height 15
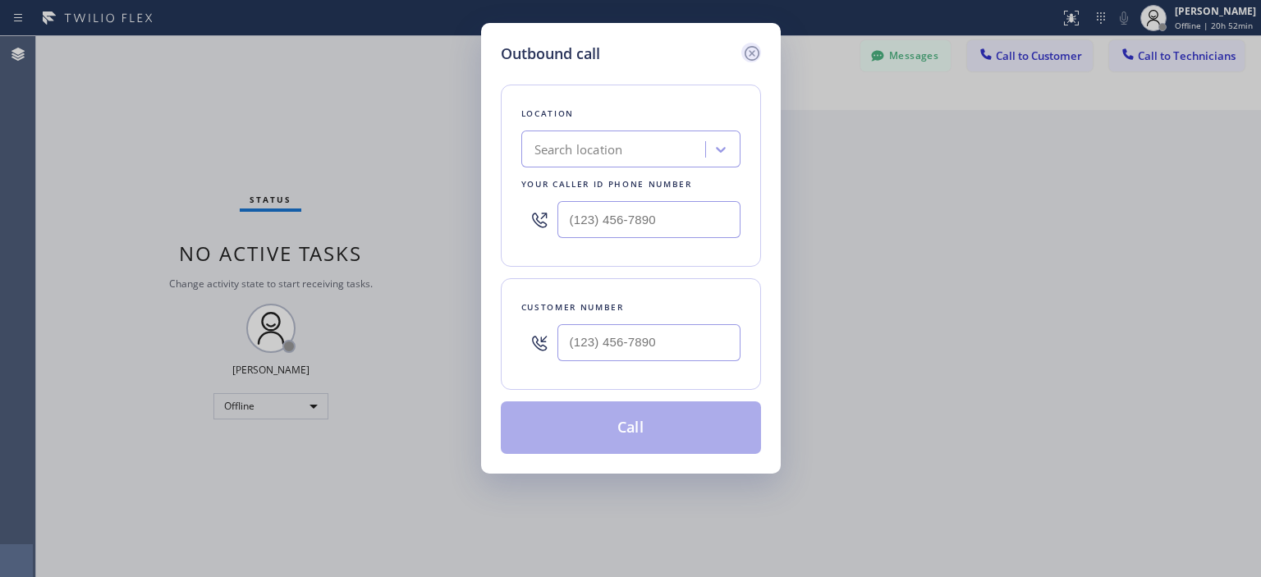
click at [748, 55] on icon at bounding box center [751, 53] width 15 height 15
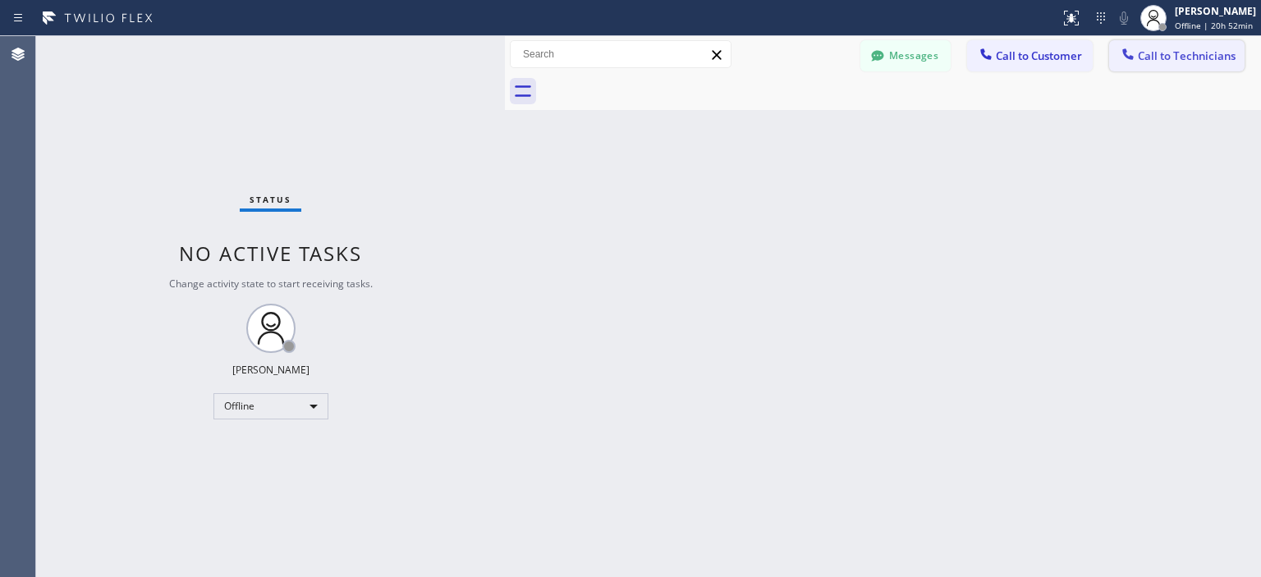
click at [1154, 62] on span "Call to Technicians" at bounding box center [1186, 55] width 98 height 15
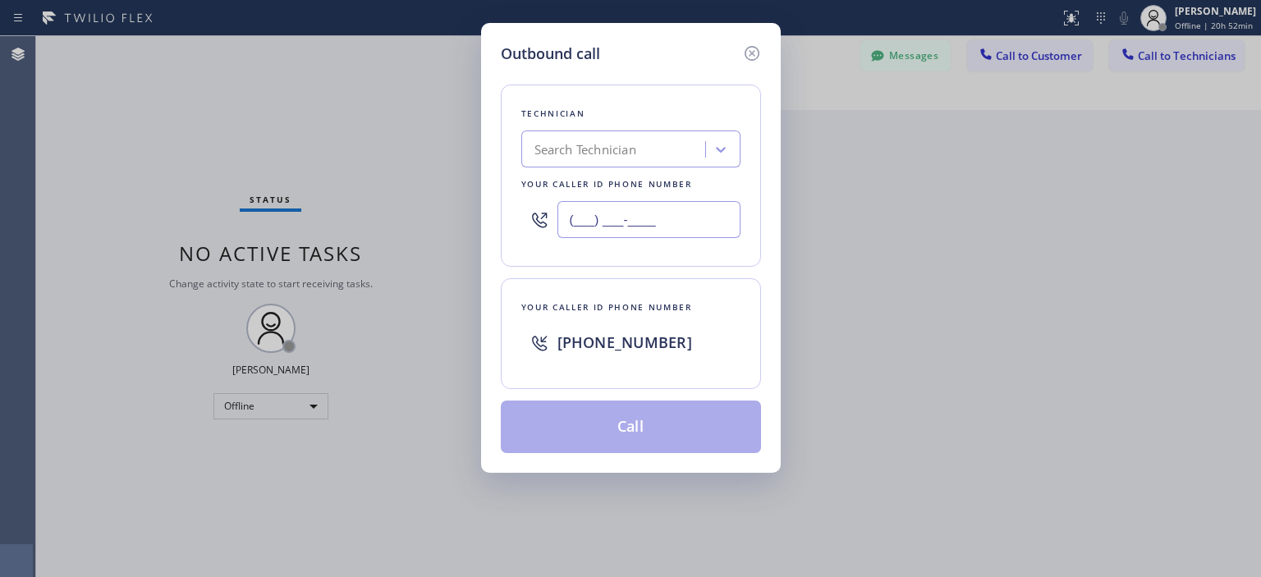
click at [629, 214] on input "(___) ___-____" at bounding box center [648, 219] width 183 height 37
paste input "949) 218-9970"
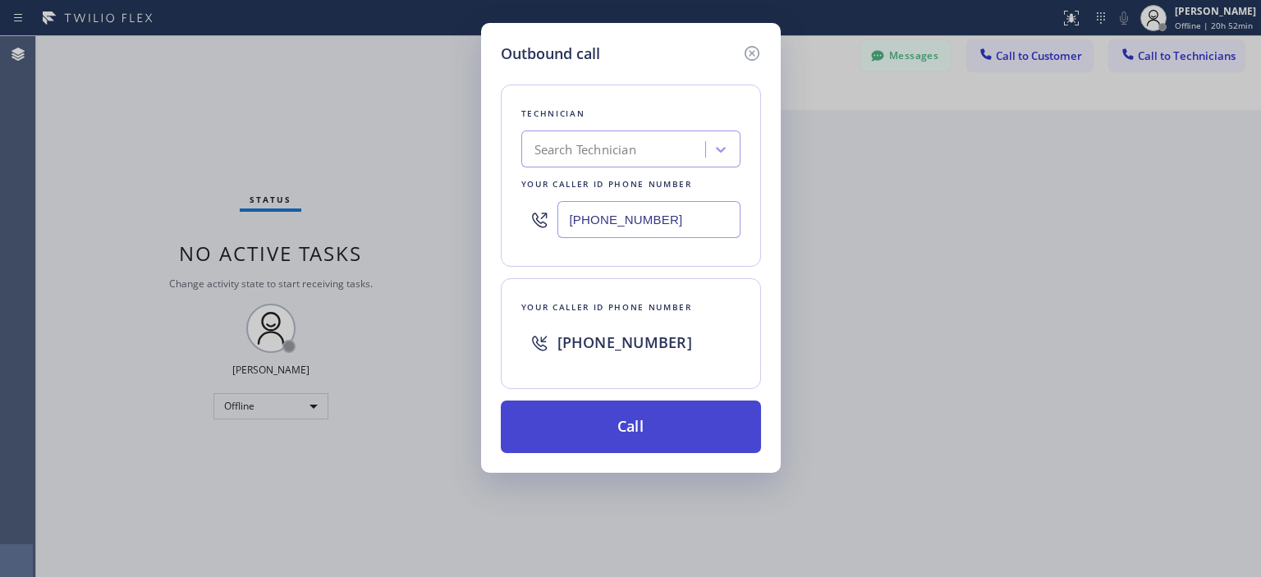
type input "[PHONE_NUMBER]"
click at [657, 418] on button "Call" at bounding box center [631, 426] width 260 height 53
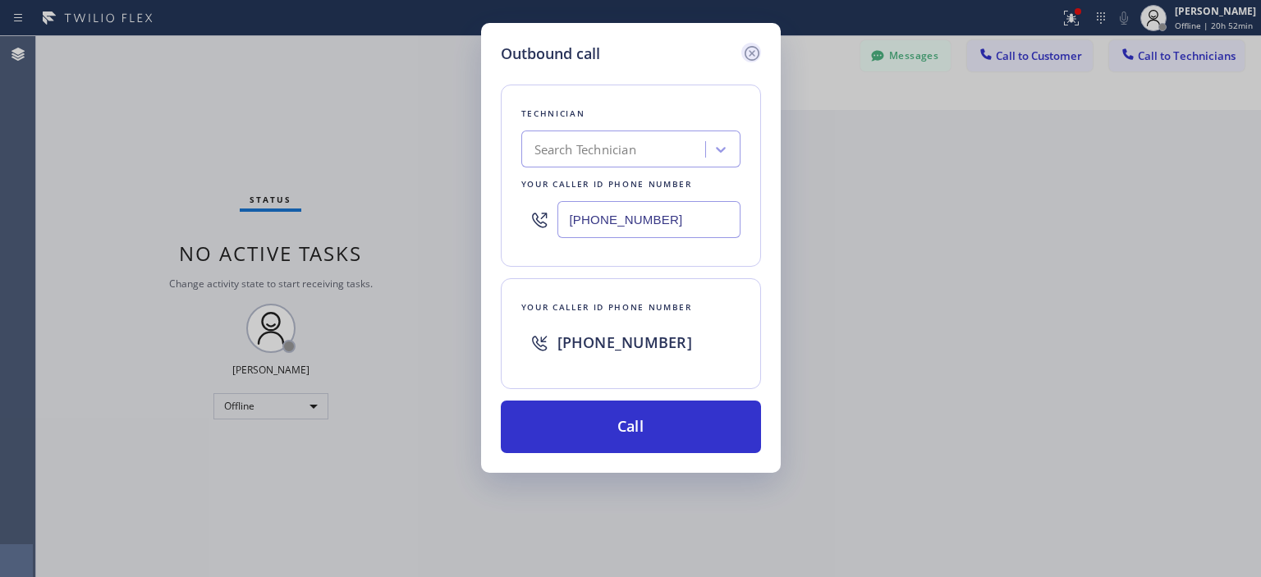
click at [758, 48] on icon at bounding box center [752, 53] width 20 height 20
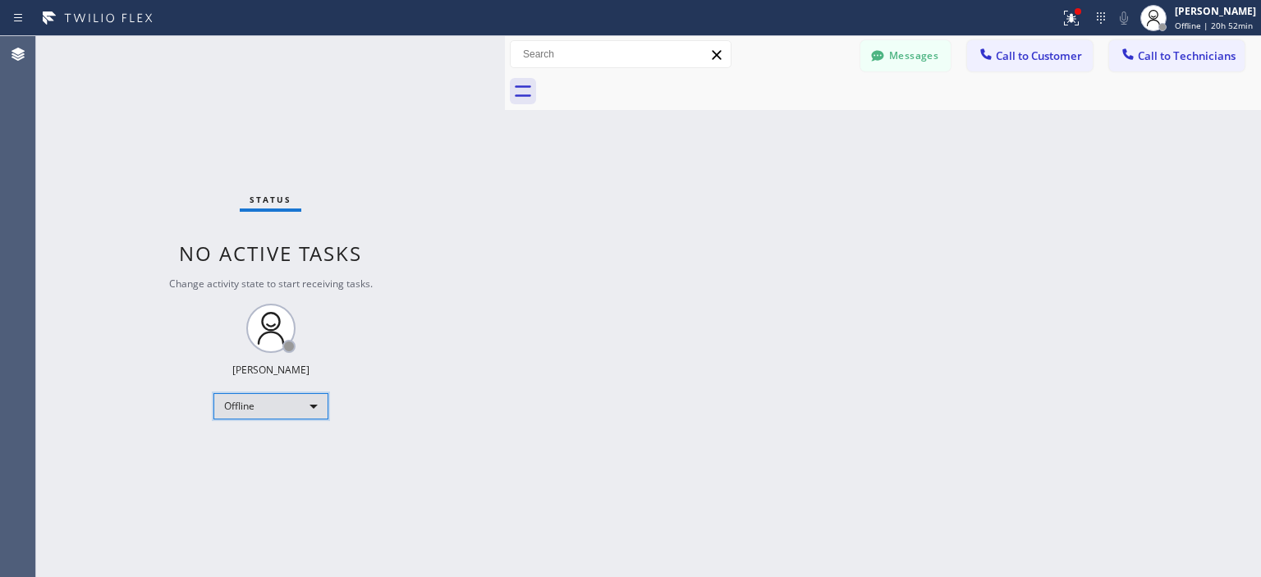
click at [286, 405] on div "Offline" at bounding box center [270, 406] width 115 height 26
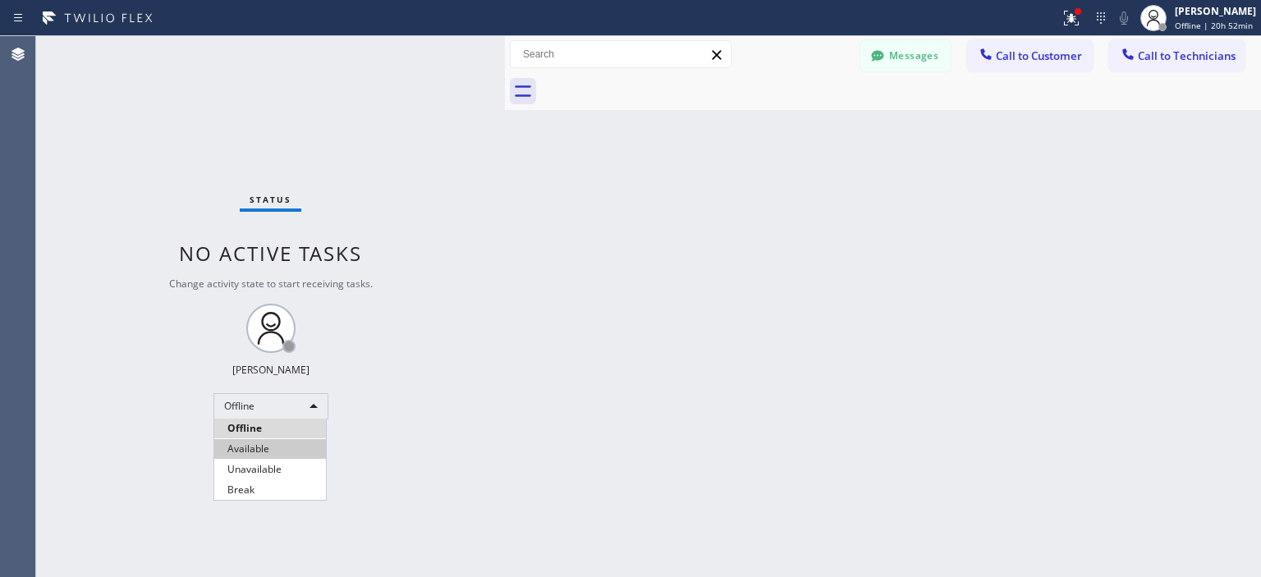
click at [285, 447] on li "Available" at bounding box center [270, 449] width 112 height 20
click at [1068, 55] on span "Call to Customer" at bounding box center [1038, 55] width 86 height 15
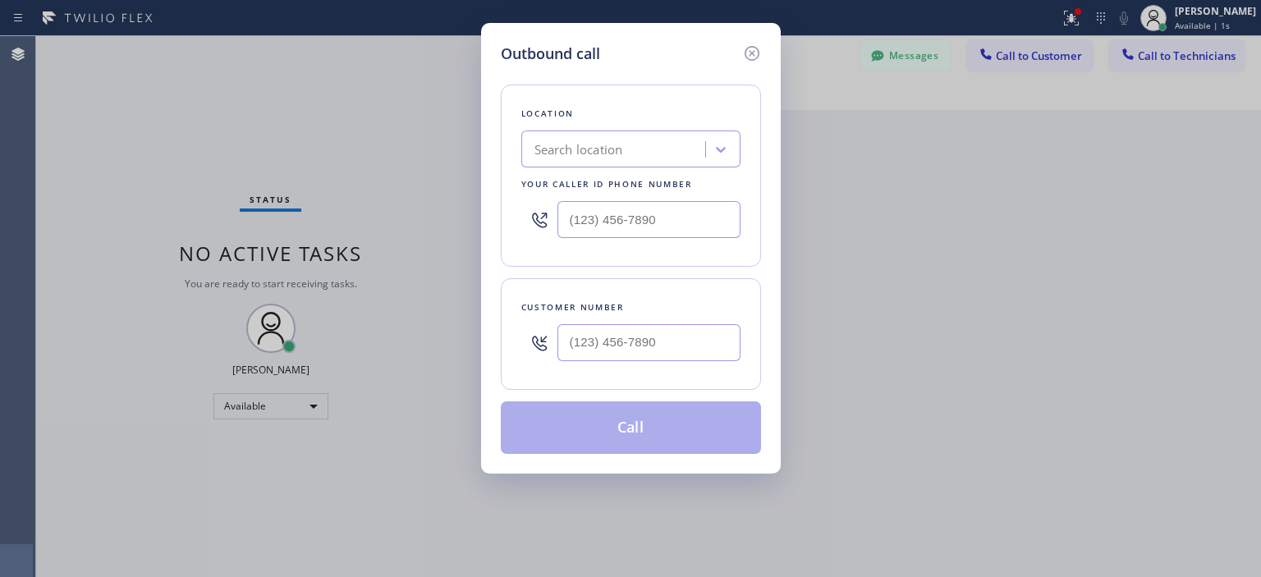
type input "(___) ___-____"
click at [639, 214] on input "(___) ___-____" at bounding box center [648, 219] width 183 height 37
click at [630, 347] on input "(___) ___-____" at bounding box center [648, 342] width 183 height 37
paste input "949) 218-9970"
type input "[PHONE_NUMBER]"
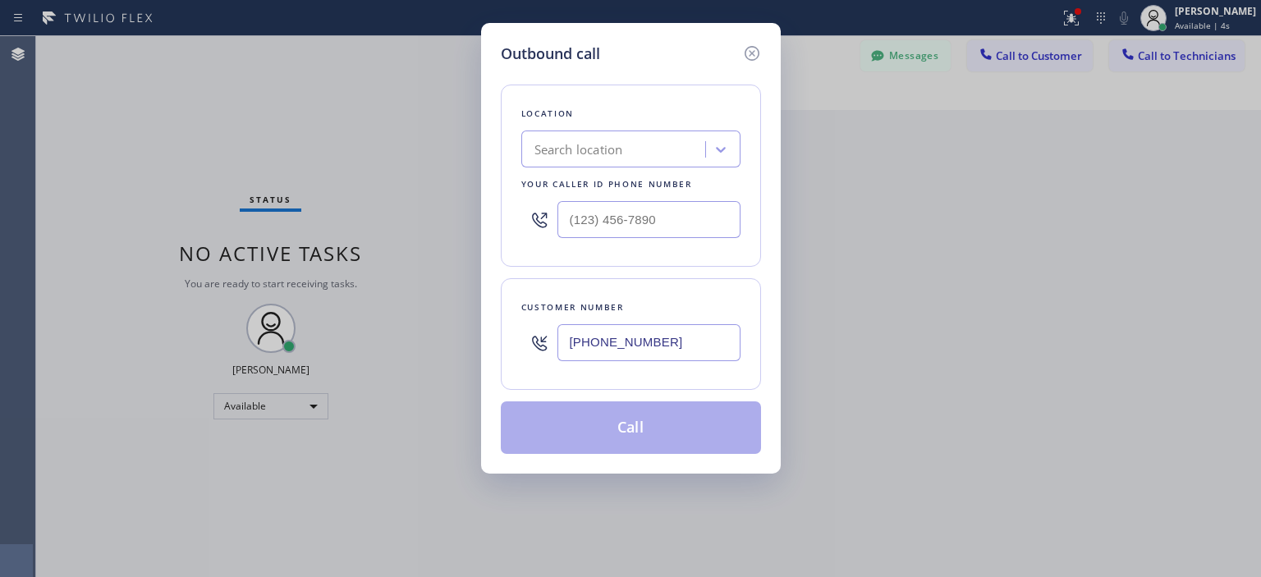
click at [613, 142] on div "Search location" at bounding box center [578, 149] width 89 height 19
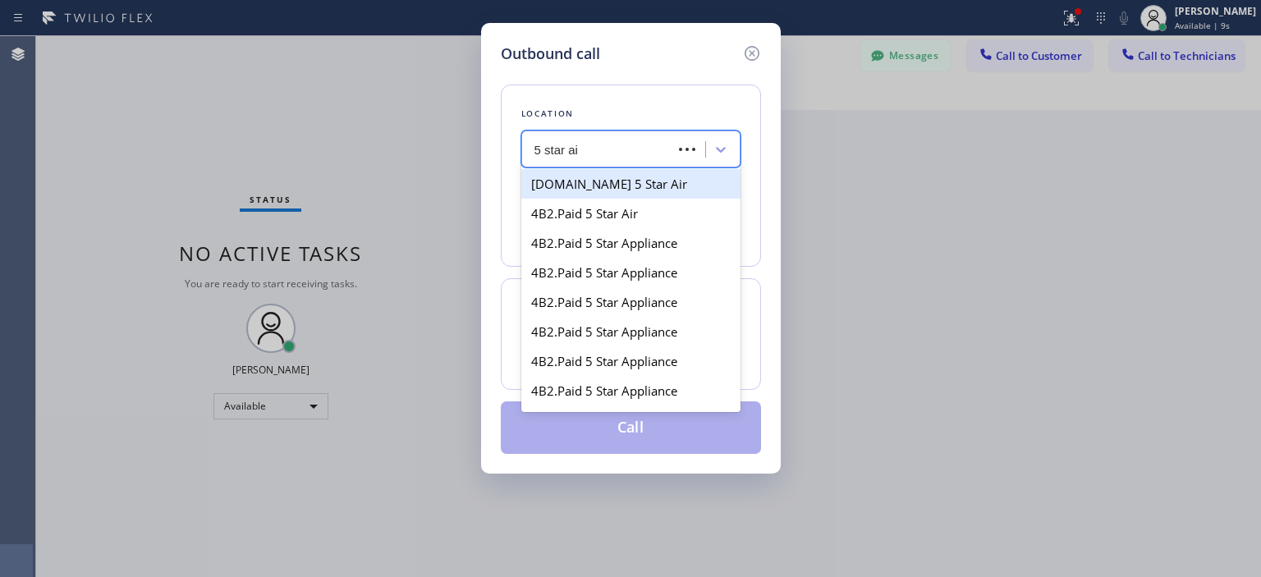
type input "5 star air"
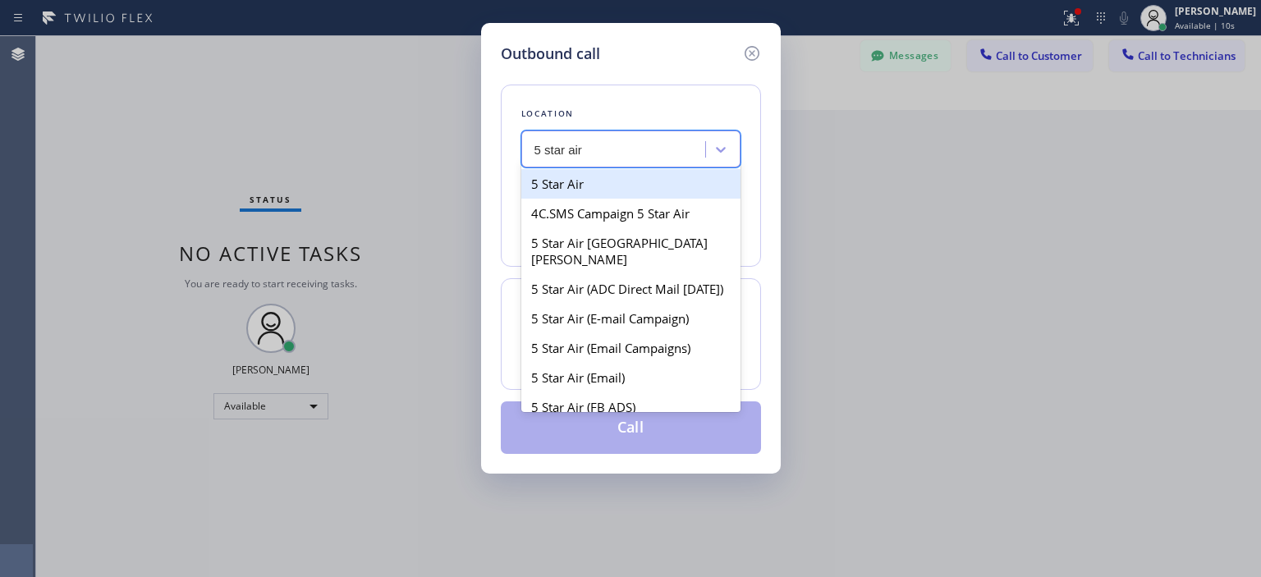
click at [617, 180] on div "5 Star Air" at bounding box center [630, 184] width 219 height 30
type input "[PHONE_NUMBER]"
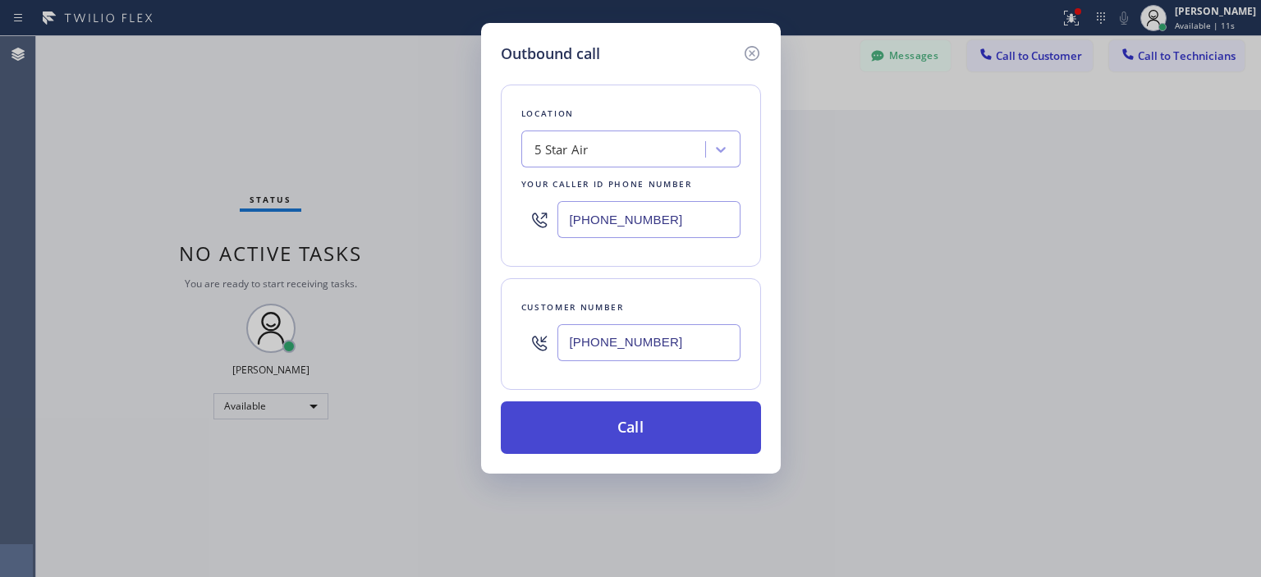
click at [644, 420] on button "Call" at bounding box center [631, 427] width 260 height 53
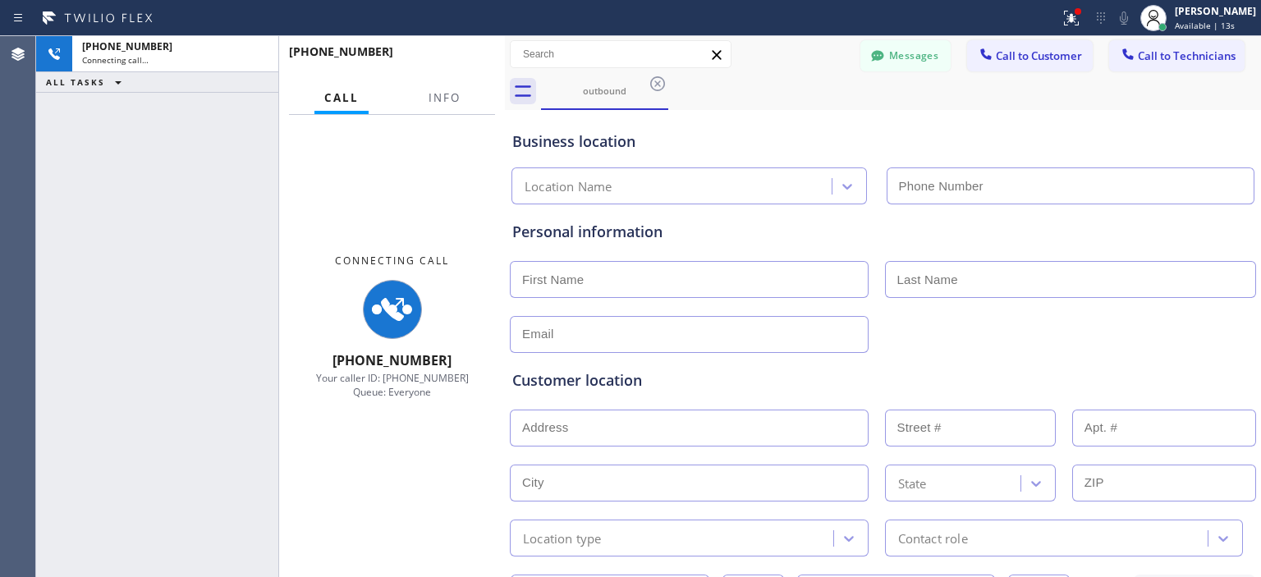
type input "[PHONE_NUMBER]"
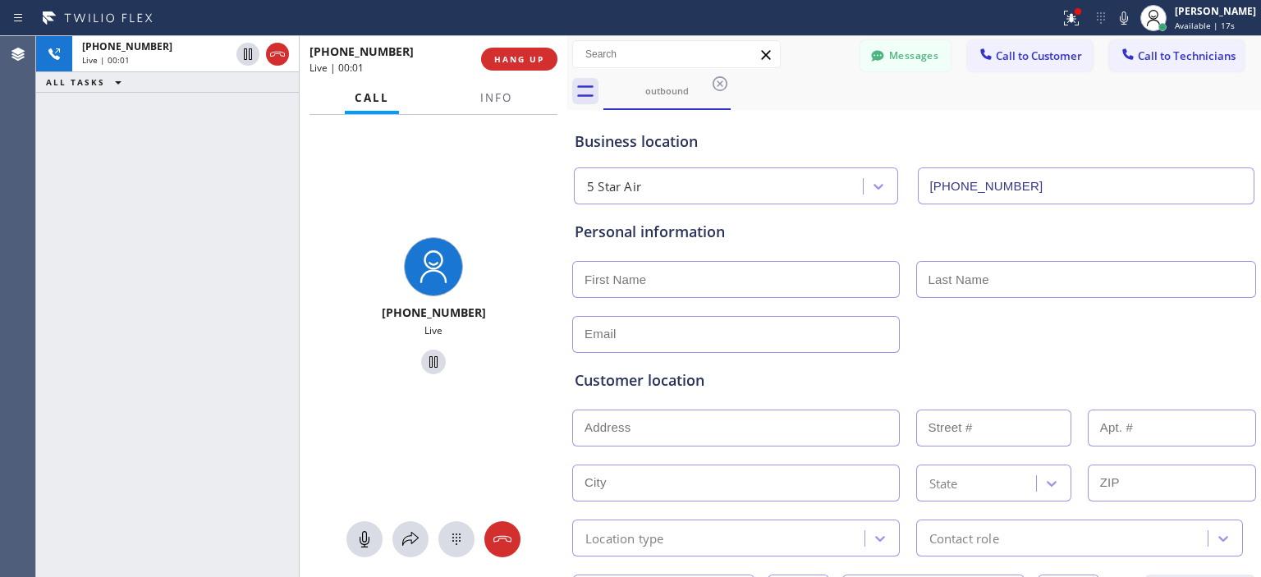
drag, startPoint x: 505, startPoint y: 63, endPoint x: 567, endPoint y: 73, distance: 63.1
click at [567, 73] on div at bounding box center [567, 306] width 0 height 541
click at [79, 206] on div "[PHONE_NUMBER] Live | 00:18 ALL TASKS ALL TASKS ACTIVE TASKS TASKS IN WRAP UP" at bounding box center [167, 306] width 263 height 541
click at [503, 538] on icon at bounding box center [502, 539] width 18 height 7
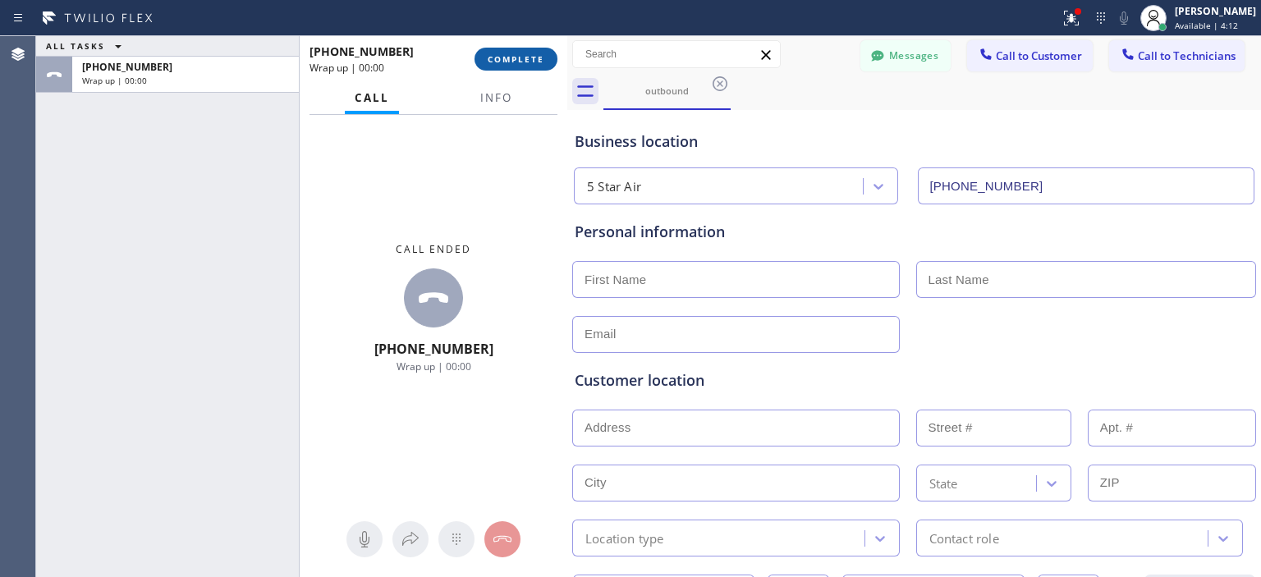
click at [530, 54] on span "COMPLETE" at bounding box center [515, 58] width 57 height 11
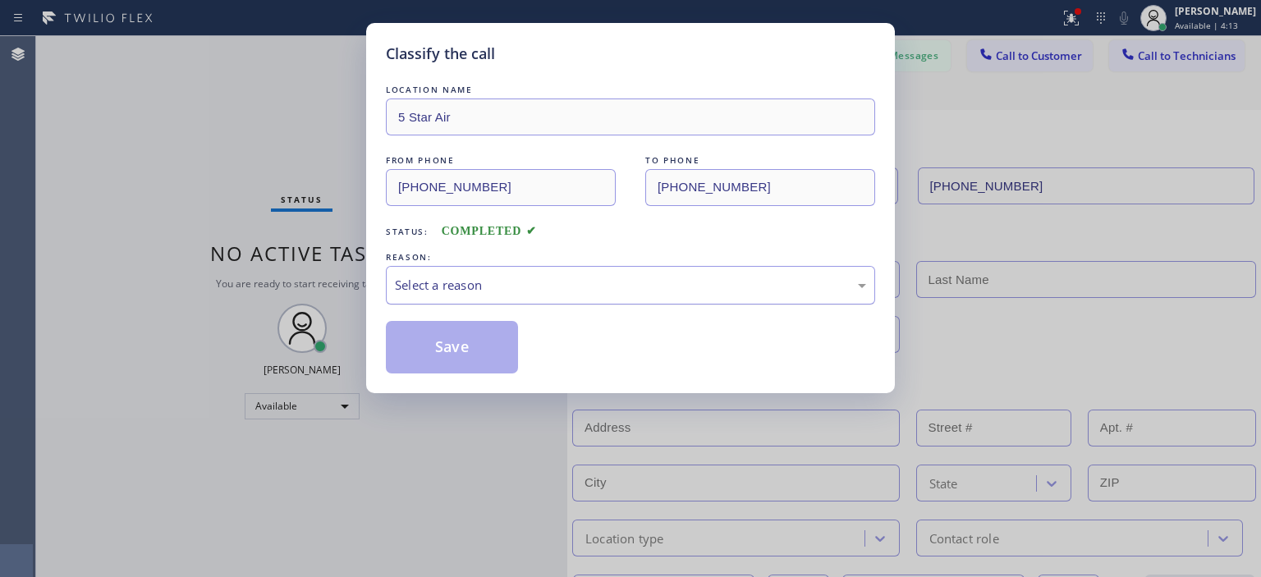
click at [627, 279] on div "Select a reason" at bounding box center [630, 285] width 471 height 19
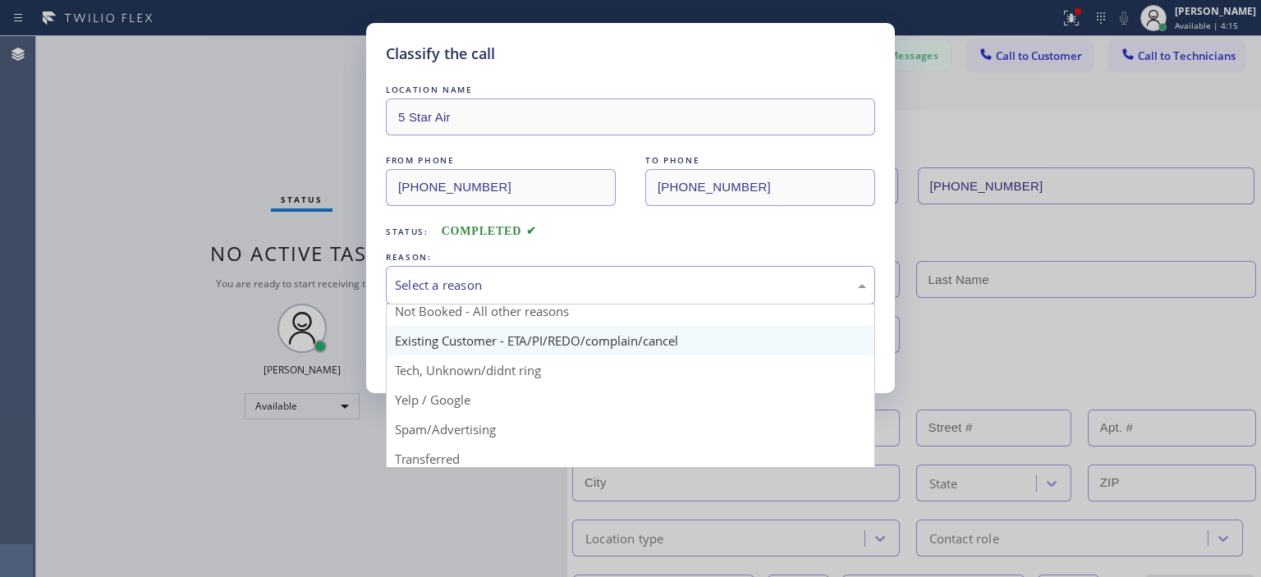
scroll to position [37, 0]
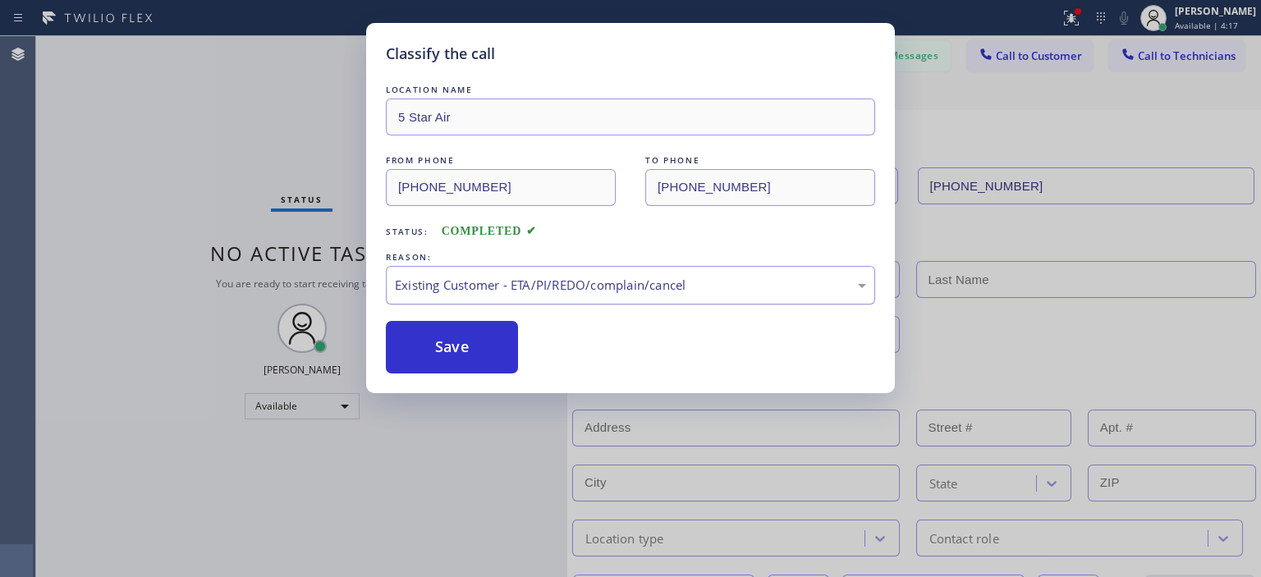
click at [547, 282] on div "Existing Customer - ETA/PI/REDO/complain/cancel" at bounding box center [630, 285] width 471 height 19
click at [463, 349] on button "Save" at bounding box center [452, 347] width 132 height 53
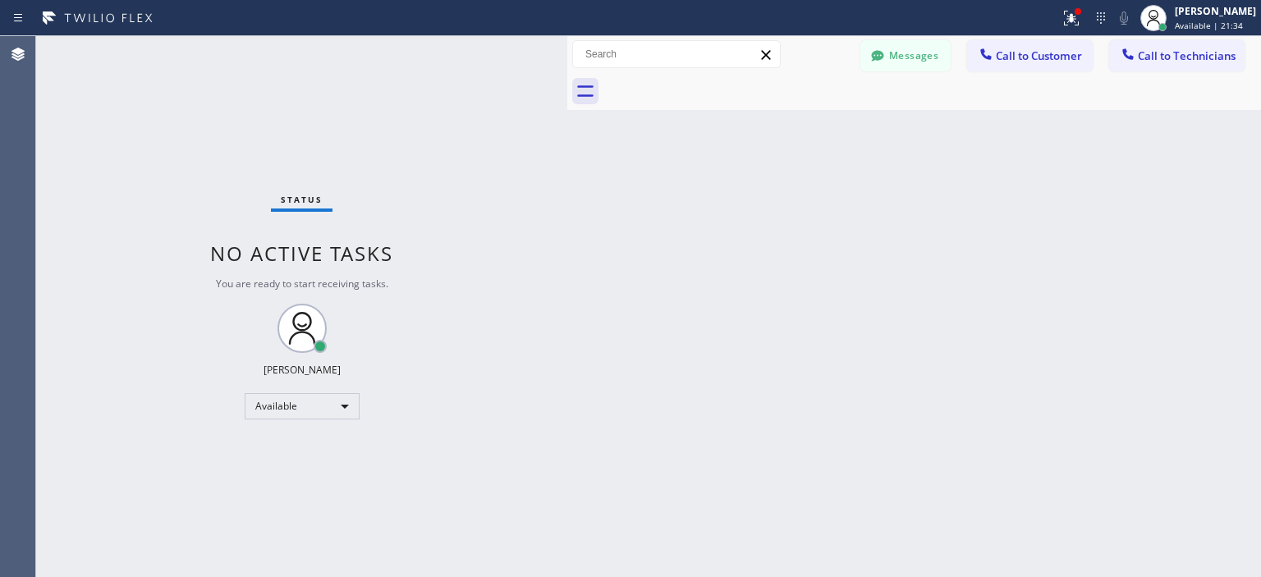
click at [85, 259] on div "Status No active tasks You are ready to start receiving tasks. [PERSON_NAME] Av…" at bounding box center [301, 306] width 531 height 541
click at [899, 49] on button "Messages" at bounding box center [905, 55] width 90 height 31
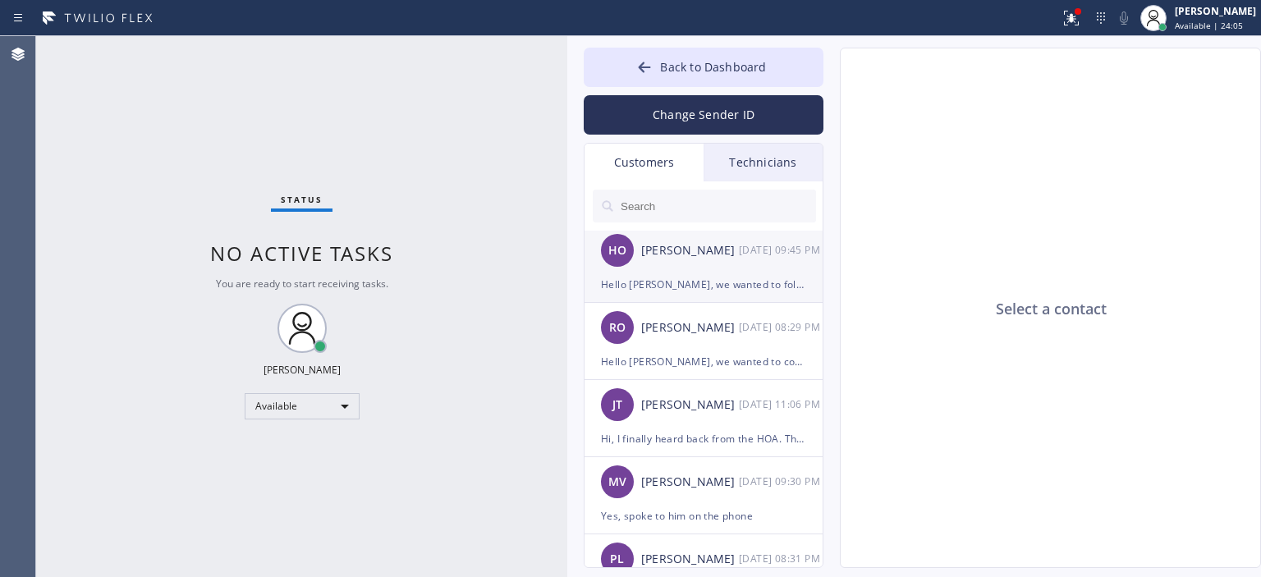
click at [692, 268] on div "HO [PERSON_NAME] [DATE] 09:45 PM" at bounding box center [704, 250] width 240 height 49
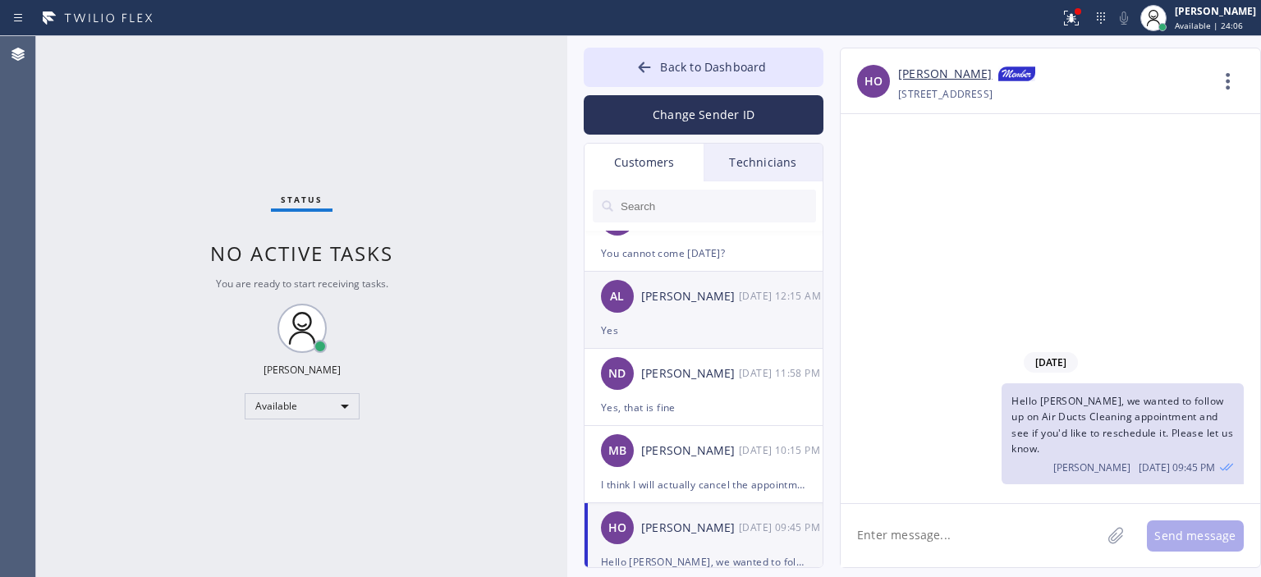
scroll to position [0, 0]
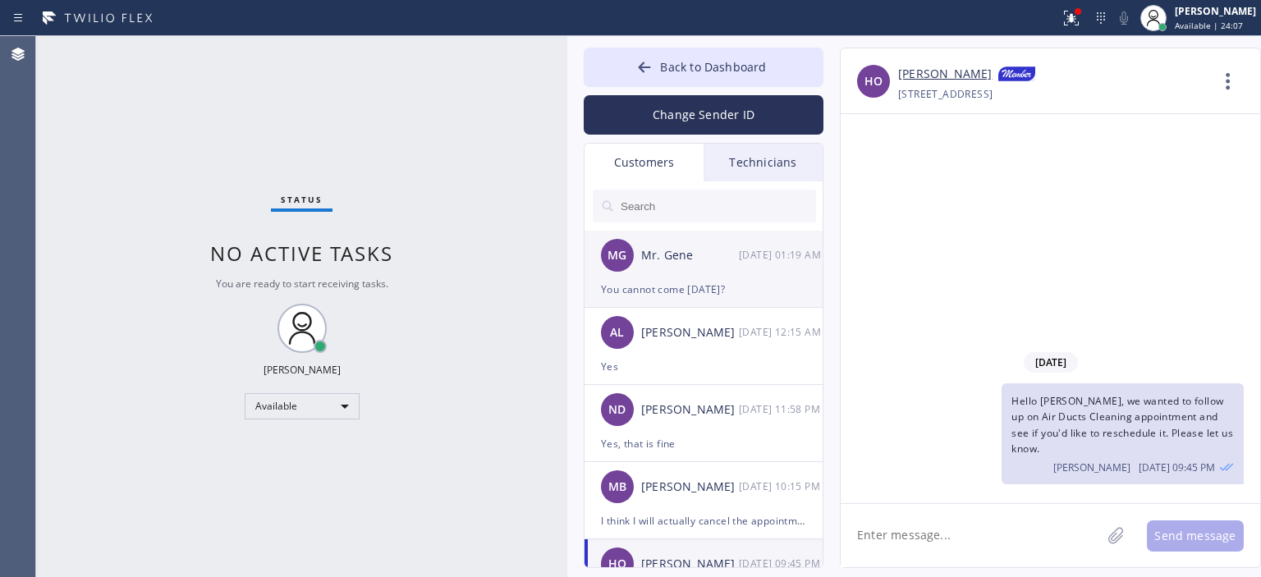
click at [709, 277] on div "MG Mr. Gene [DATE] 01:19 AM" at bounding box center [704, 255] width 240 height 49
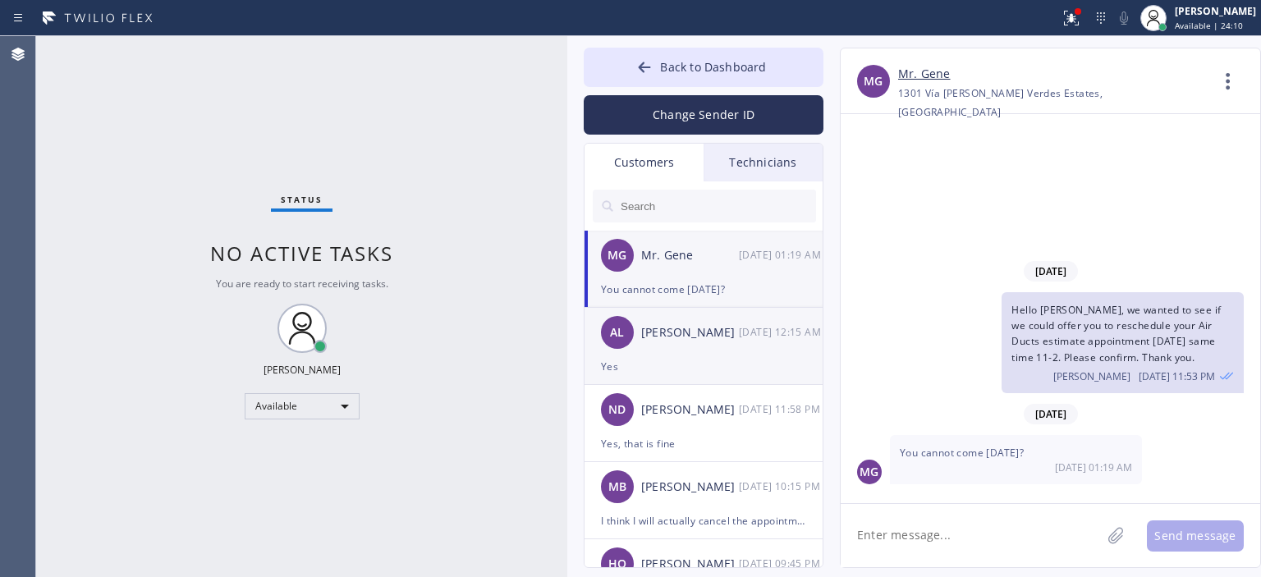
click at [735, 346] on div "AL [PERSON_NAME] [DATE] 12:15 AM" at bounding box center [704, 332] width 240 height 49
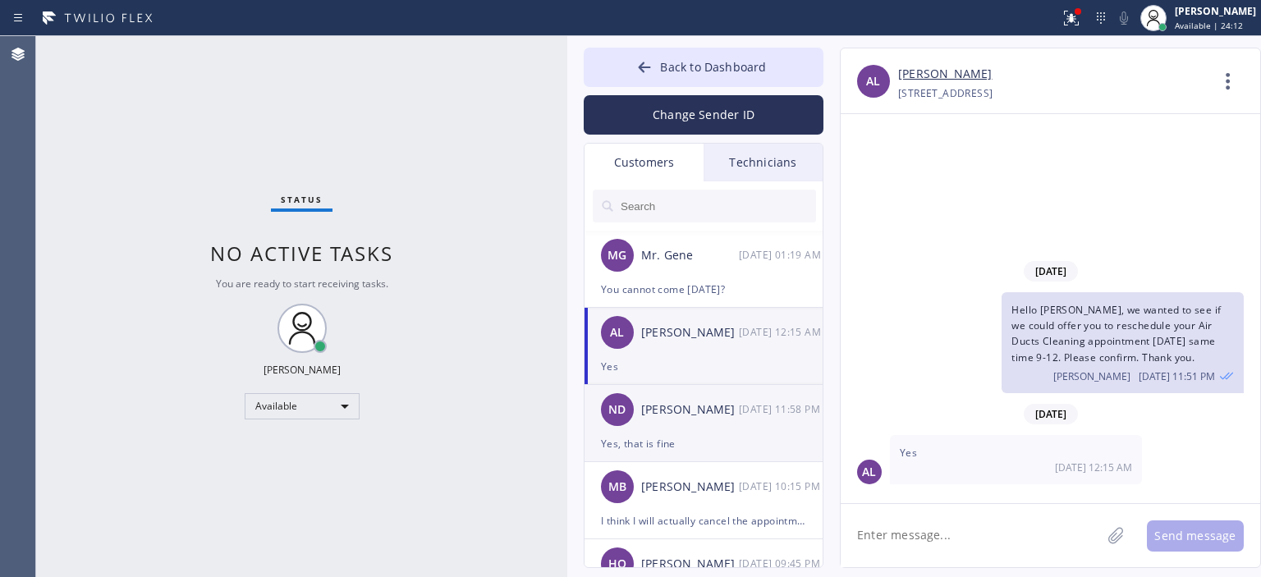
click at [733, 414] on div "[PERSON_NAME]" at bounding box center [690, 409] width 98 height 19
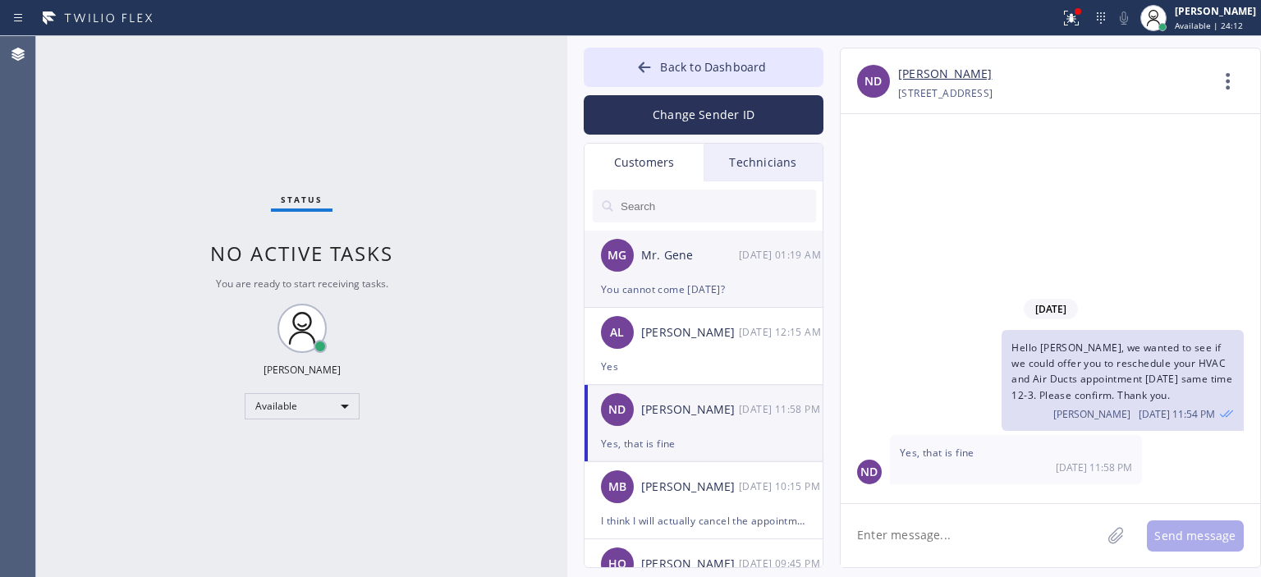
click at [742, 280] on div "You cannot come [DATE]?" at bounding box center [703, 289] width 205 height 19
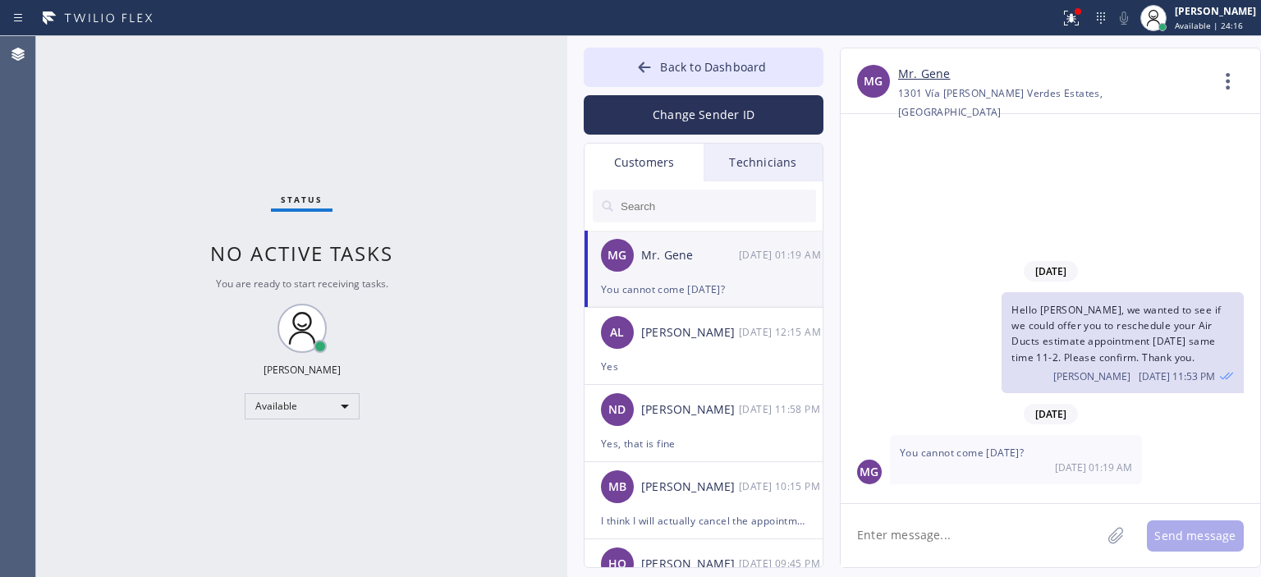
click at [927, 541] on textarea at bounding box center [970, 535] width 260 height 63
drag, startPoint x: 882, startPoint y: 537, endPoint x: 835, endPoint y: 534, distance: 47.7
click at [835, 534] on div "MG Mr. Gene [PHONE_NUMBER] Choose phone number [PHONE_NUMBER] [GEOGRAPHIC_DATA]…" at bounding box center [1033, 308] width 421 height 520
click at [1111, 544] on textarea "Sorry, [DATE] is going to be the soonest." at bounding box center [985, 535] width 290 height 63
type textarea "Sorry, [DATE] is going to be the soonest"
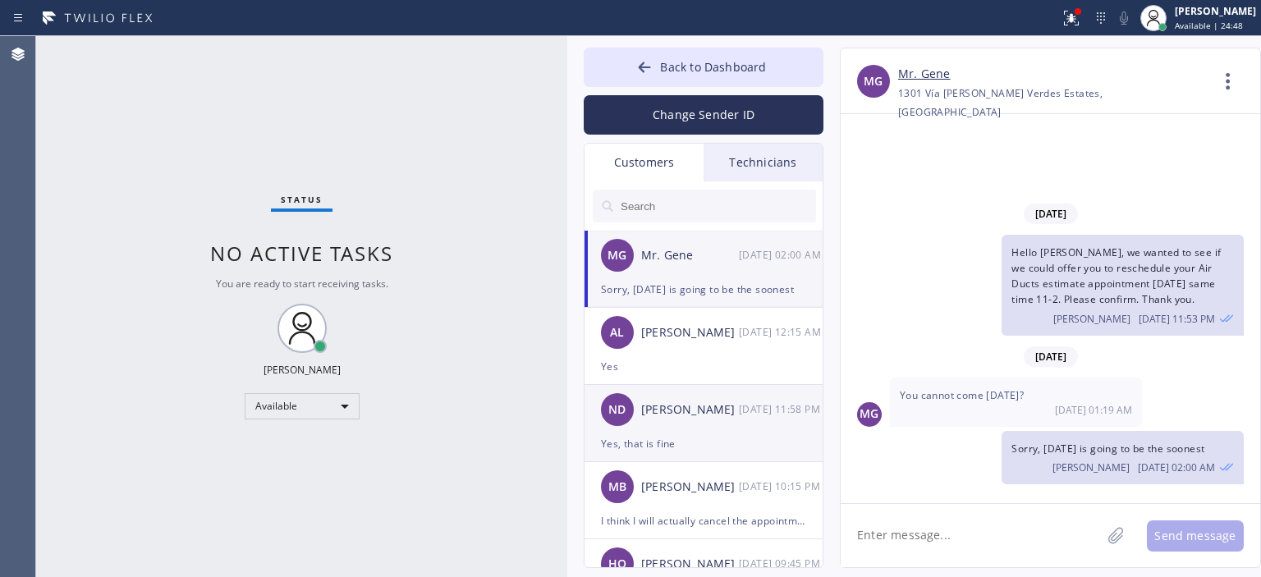
click at [695, 409] on div "[PERSON_NAME]" at bounding box center [690, 409] width 98 height 19
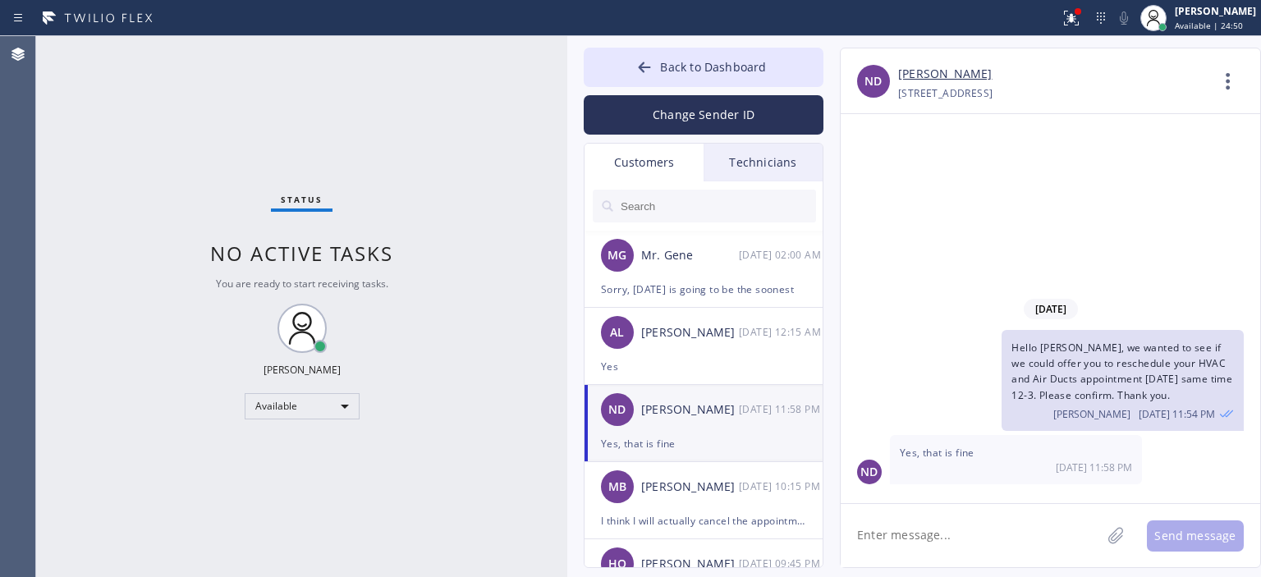
click at [678, 429] on div "ND [PERSON_NAME] [DATE] 11:58 PM" at bounding box center [704, 409] width 240 height 49
click at [922, 66] on link "[PERSON_NAME]" at bounding box center [945, 74] width 94 height 19
click at [737, 350] on div "AL [PERSON_NAME] [DATE] 12:15 AM" at bounding box center [704, 332] width 240 height 49
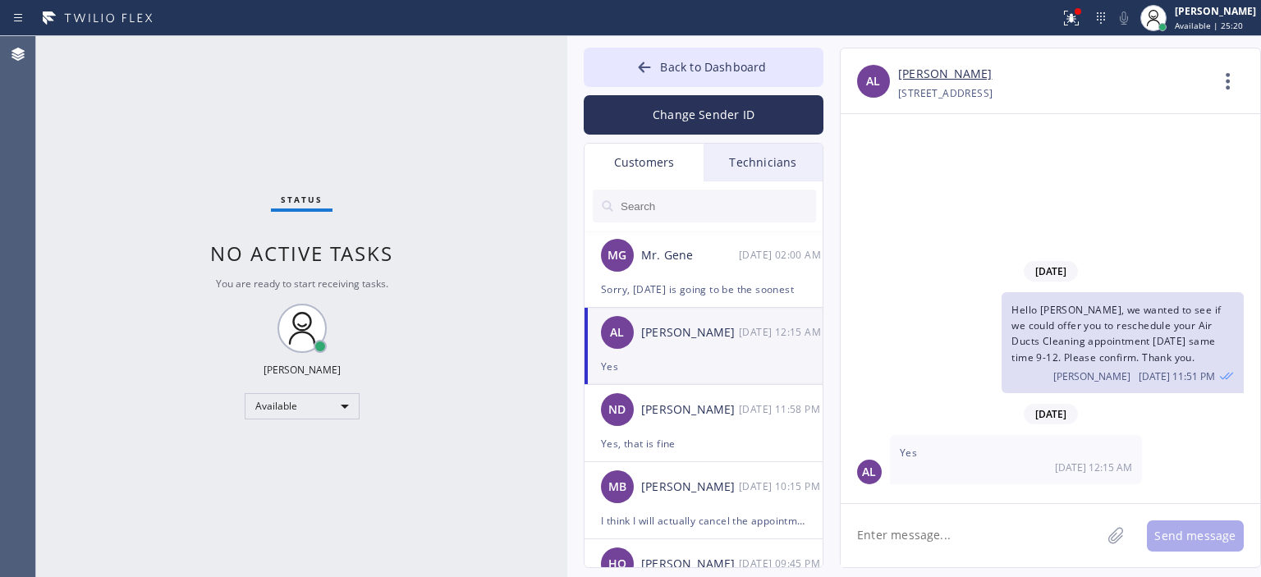
click at [913, 76] on link "[PERSON_NAME]" at bounding box center [945, 74] width 94 height 19
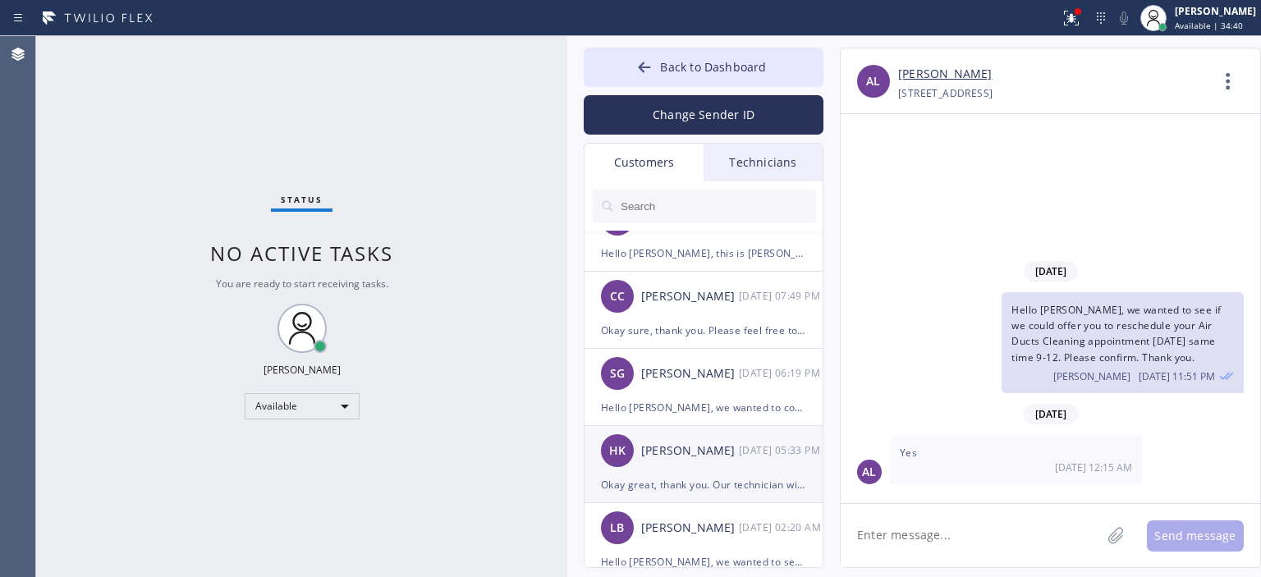
scroll to position [807, 0]
click at [711, 464] on div "HK [PERSON_NAME] [DATE] 05:33 PM" at bounding box center [704, 451] width 240 height 49
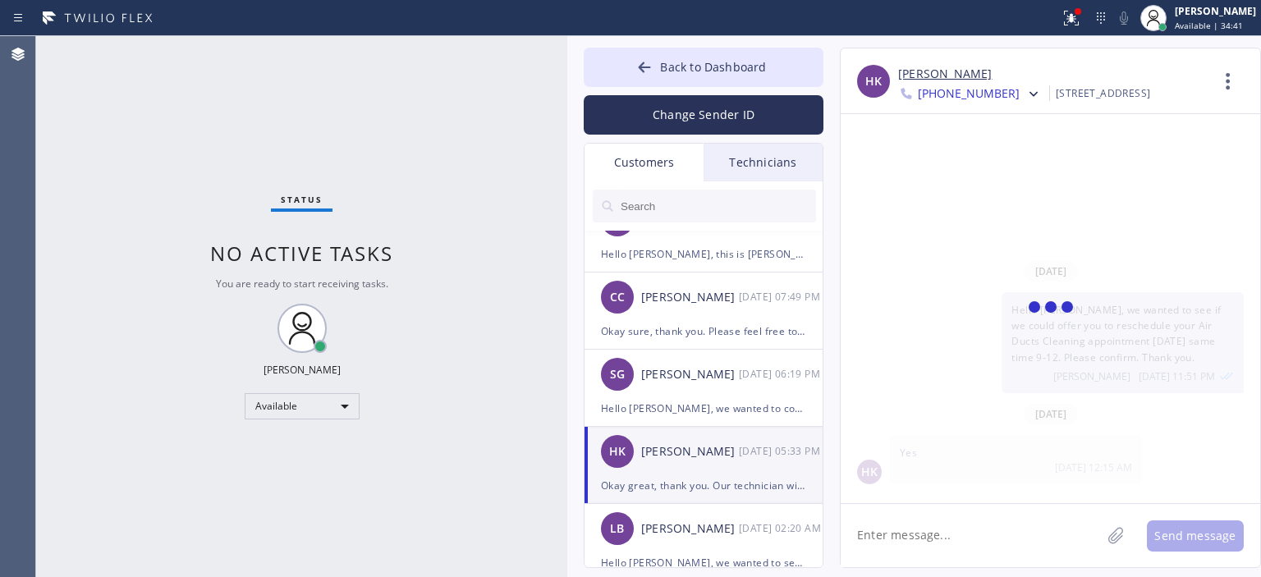
scroll to position [295, 0]
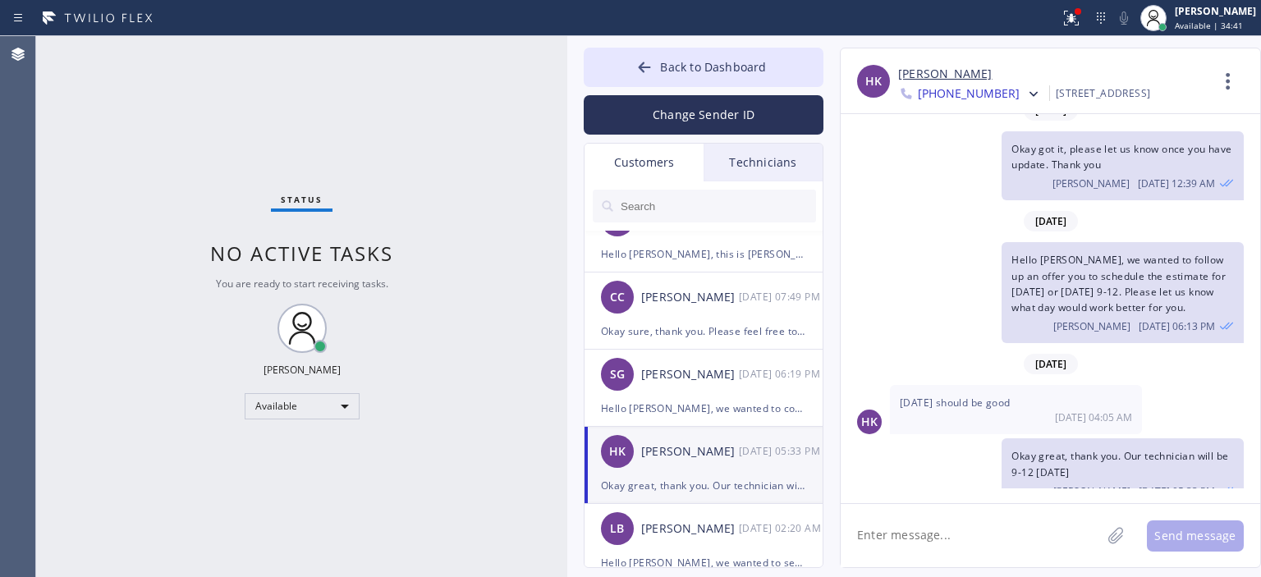
click at [896, 547] on textarea at bounding box center [970, 535] width 260 height 63
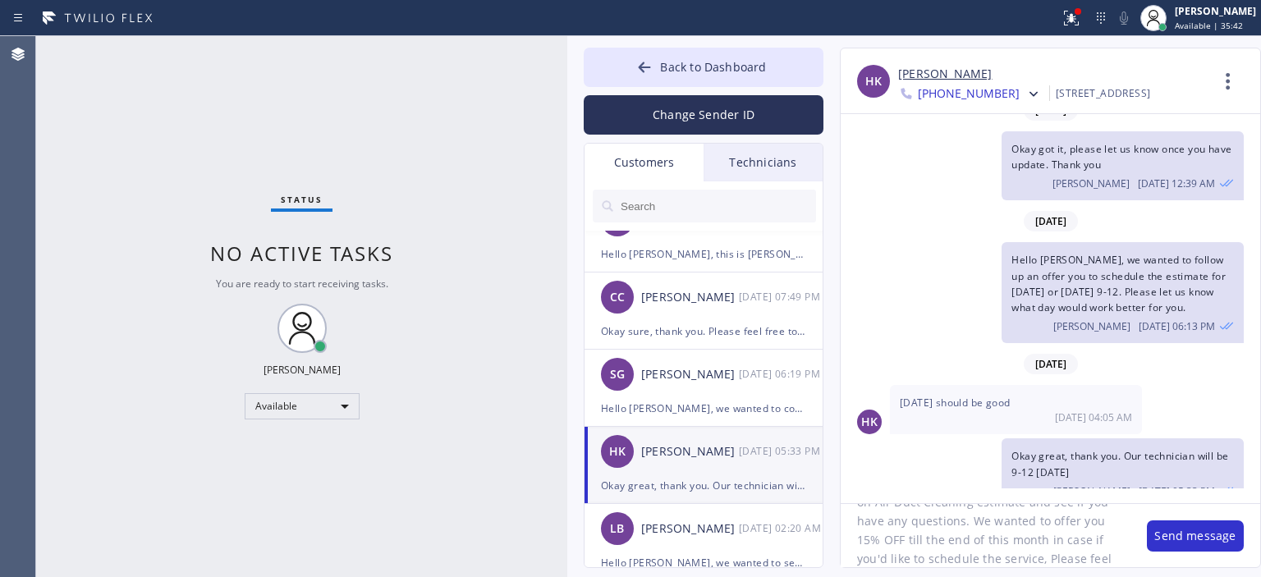
scroll to position [70, 0]
click at [896, 543] on textarea "Hello [PERSON_NAME], we wanted to follow up on Air Duct Cleaning estimate and s…" at bounding box center [985, 535] width 290 height 63
type textarea "Hello [PERSON_NAME], we wanted to follow up on Air Duct Cleaning estimate and s…"
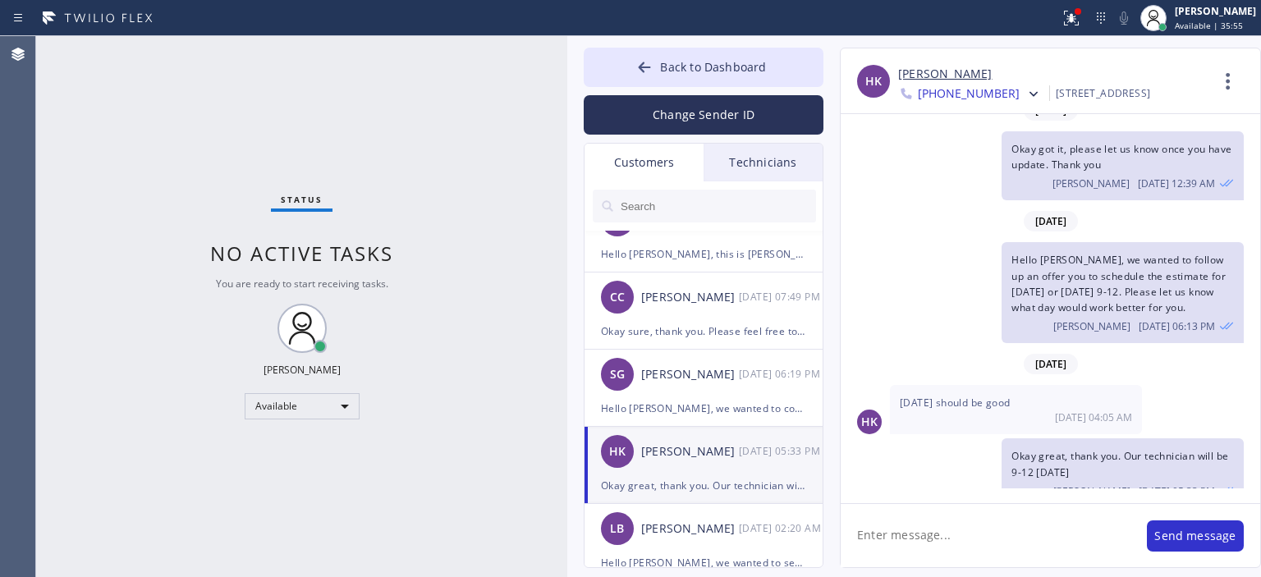
scroll to position [0, 0]
paste textarea "Hello [PERSON_NAME], we wanted to follow up on Air Duct Cleaning estimate and s…"
type textarea "Hello [PERSON_NAME], we wanted to follow up on Air Duct Cleaning estimate and s…"
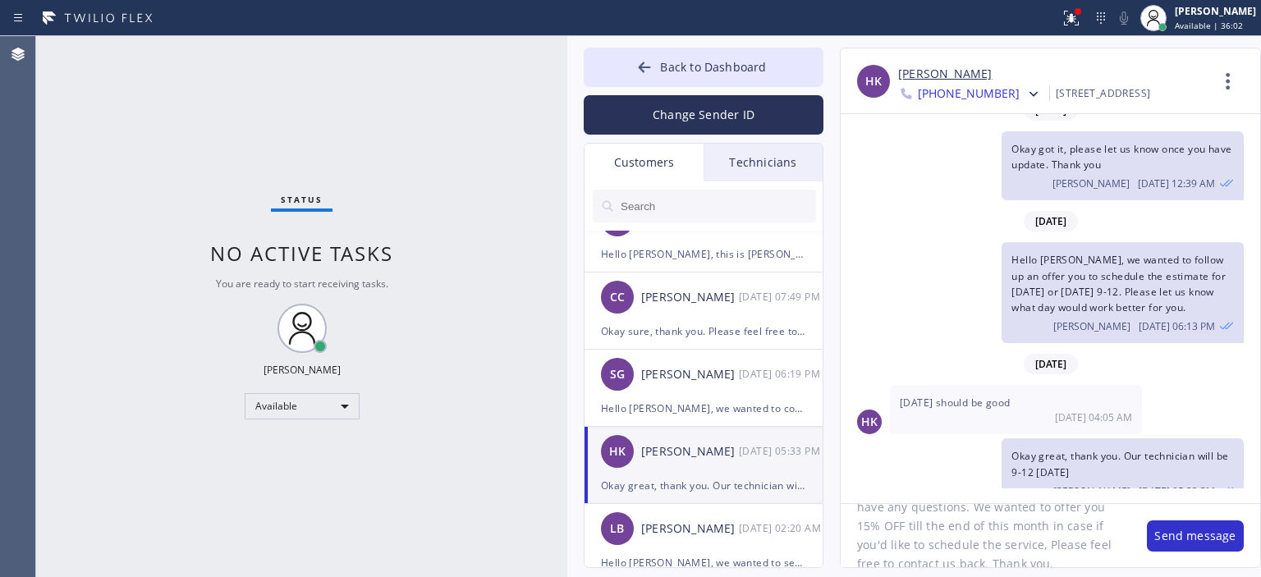
scroll to position [71, 0]
click at [1162, 538] on button "Send message" at bounding box center [1194, 535] width 97 height 31
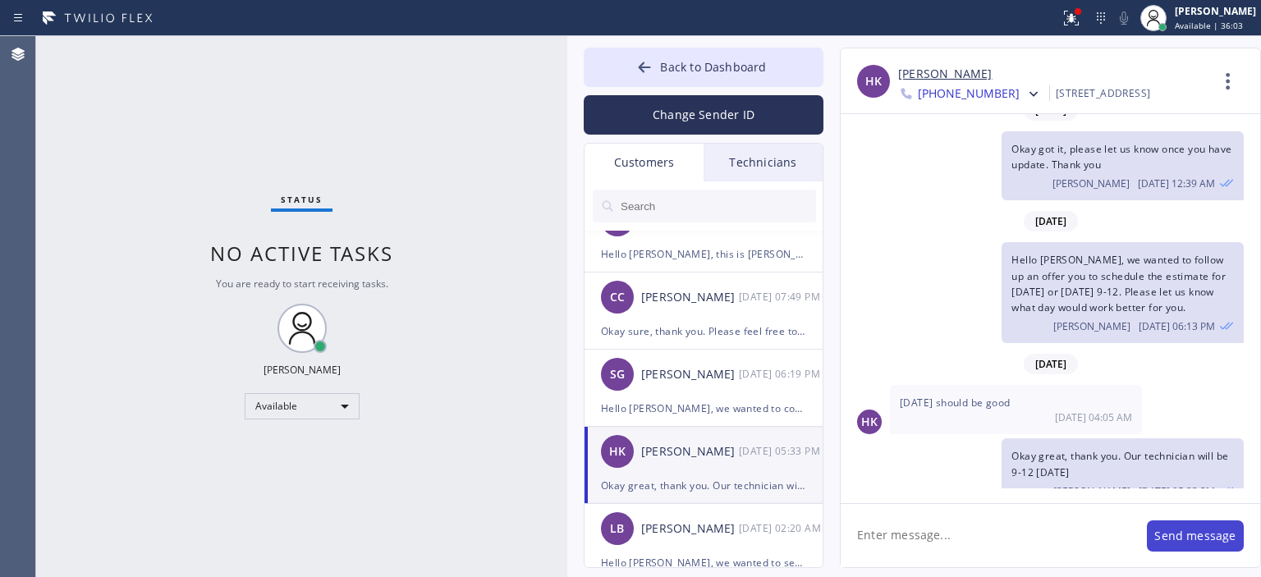
scroll to position [0, 0]
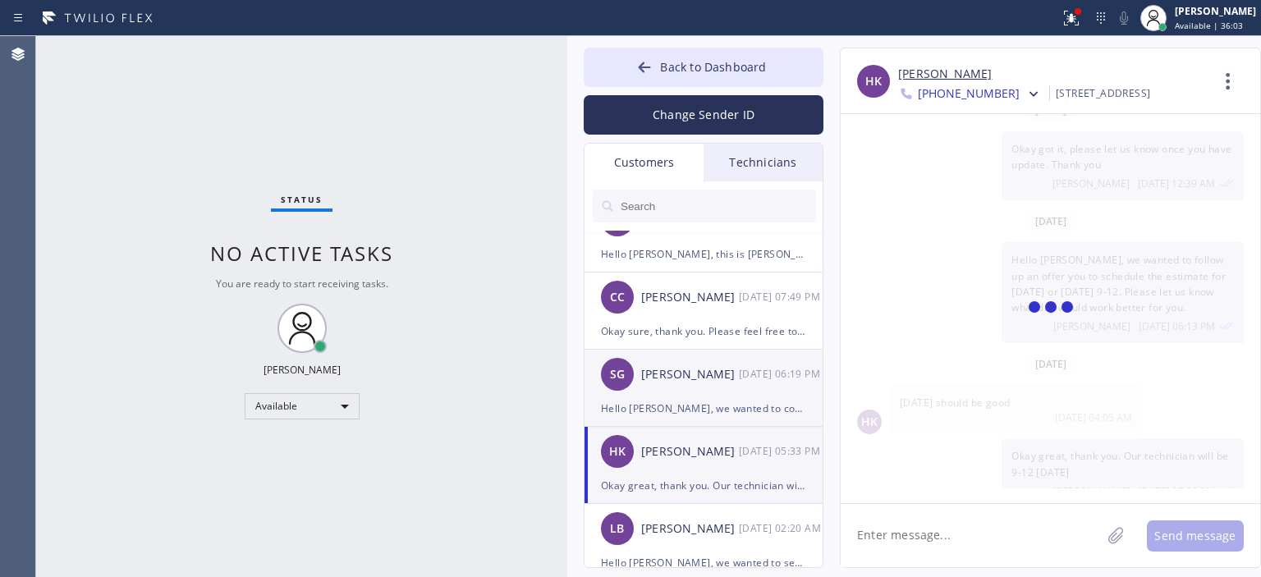
click at [703, 387] on div "SG [PERSON_NAME] [DATE] 06:19 PM" at bounding box center [704, 374] width 240 height 49
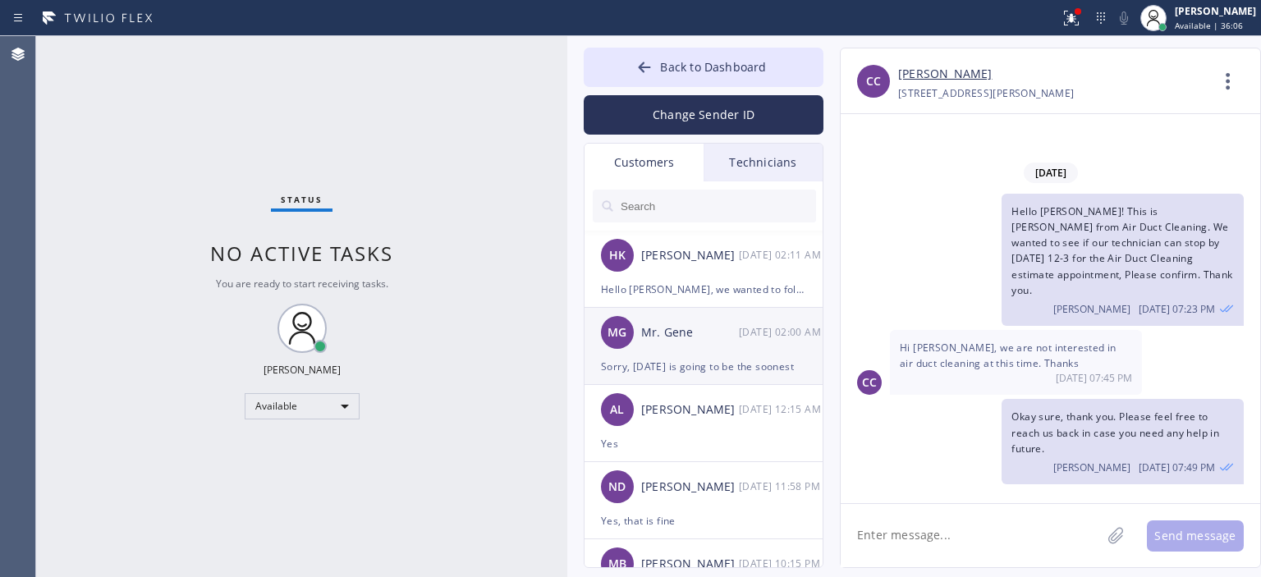
click at [695, 368] on div "Sorry, [DATE] is going to be the soonest" at bounding box center [703, 366] width 205 height 19
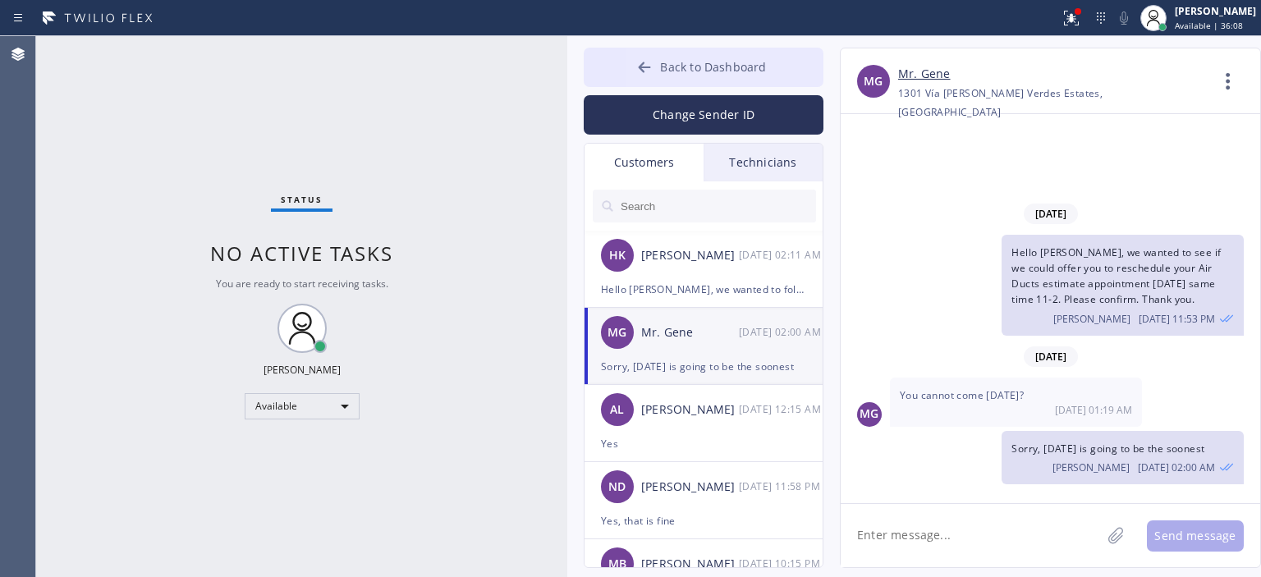
click at [617, 65] on button "Back to Dashboard" at bounding box center [703, 67] width 240 height 39
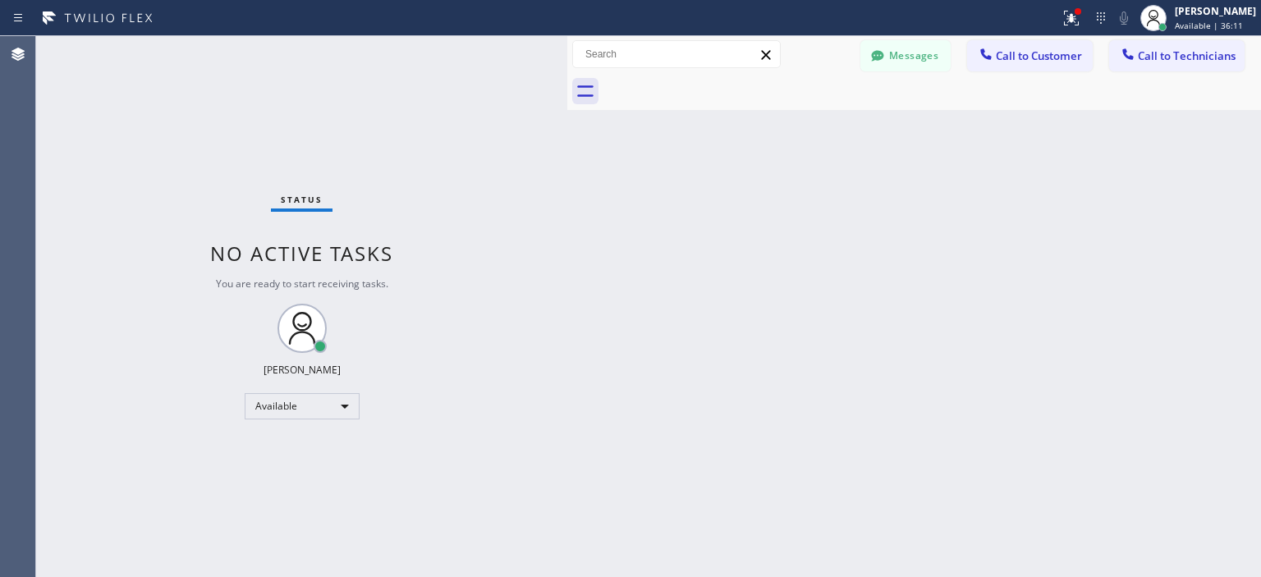
click at [1134, 331] on div "Back to Dashboard Change Sender ID Customers Technicians HK [PERSON_NAME] [DATE…" at bounding box center [913, 306] width 693 height 541
